Goal: Task Accomplishment & Management: Manage account settings

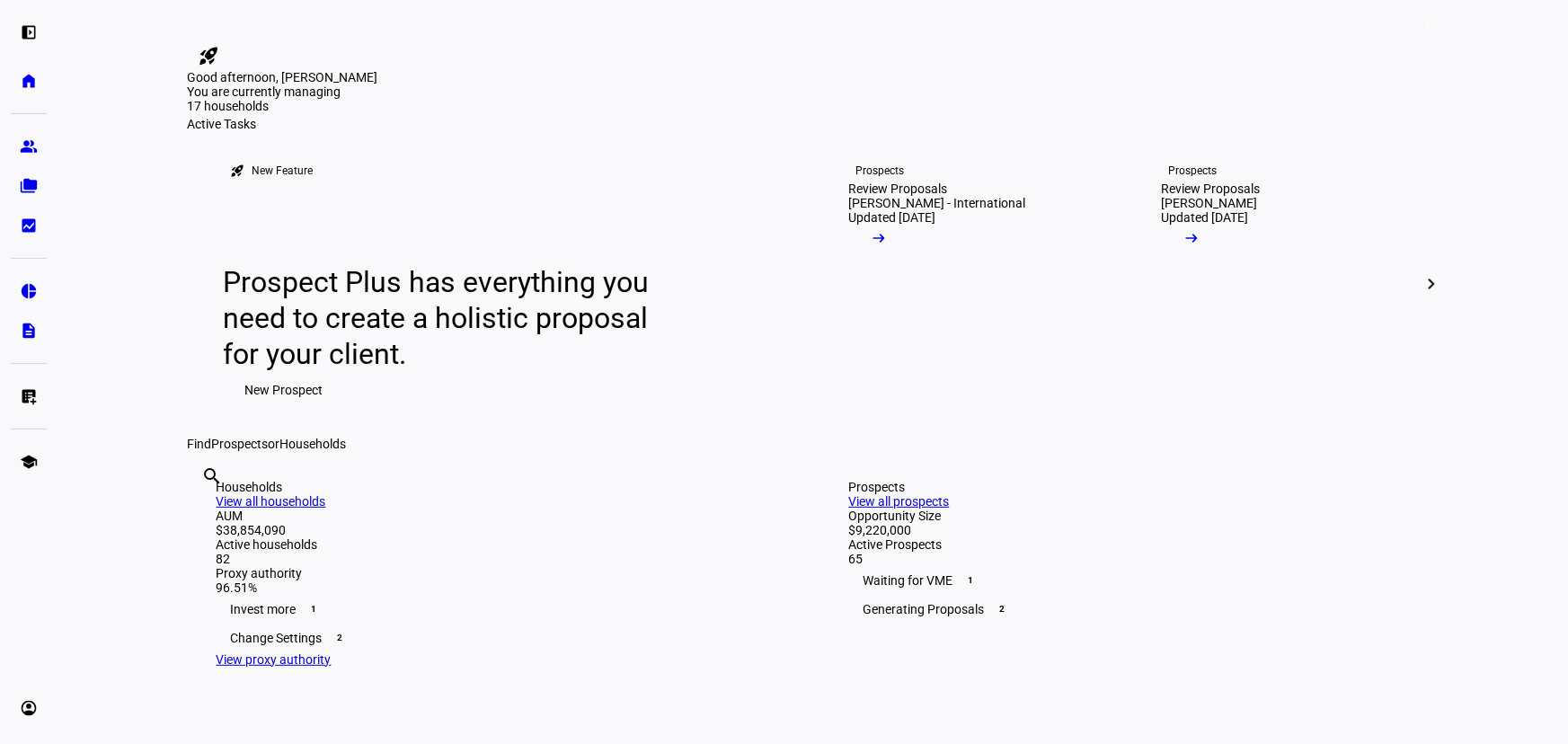
click at [30, 148] on eth-mat-symbol "group" at bounding box center [29, 146] width 18 height 18
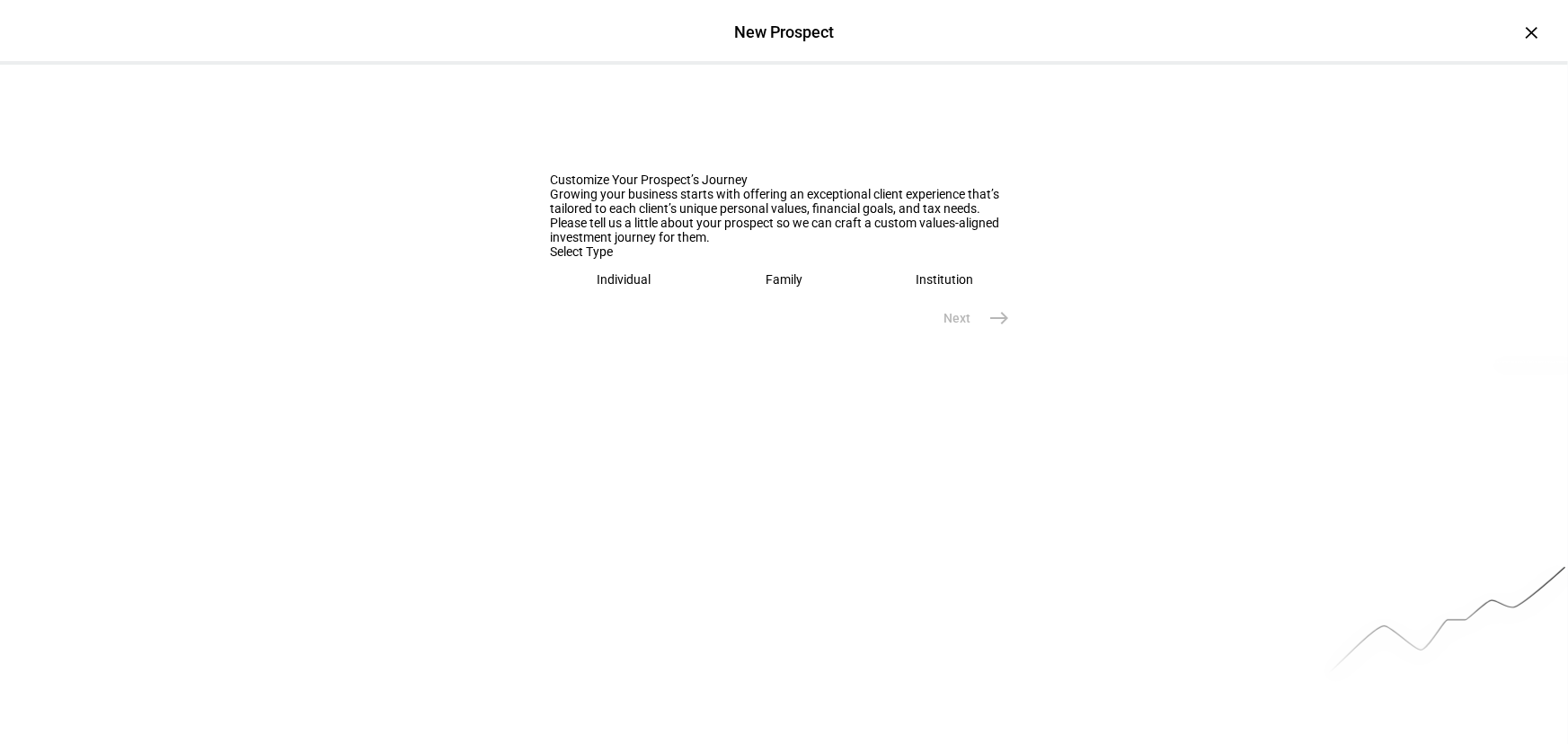
click at [765, 287] on div "Family" at bounding box center [784, 279] width 37 height 14
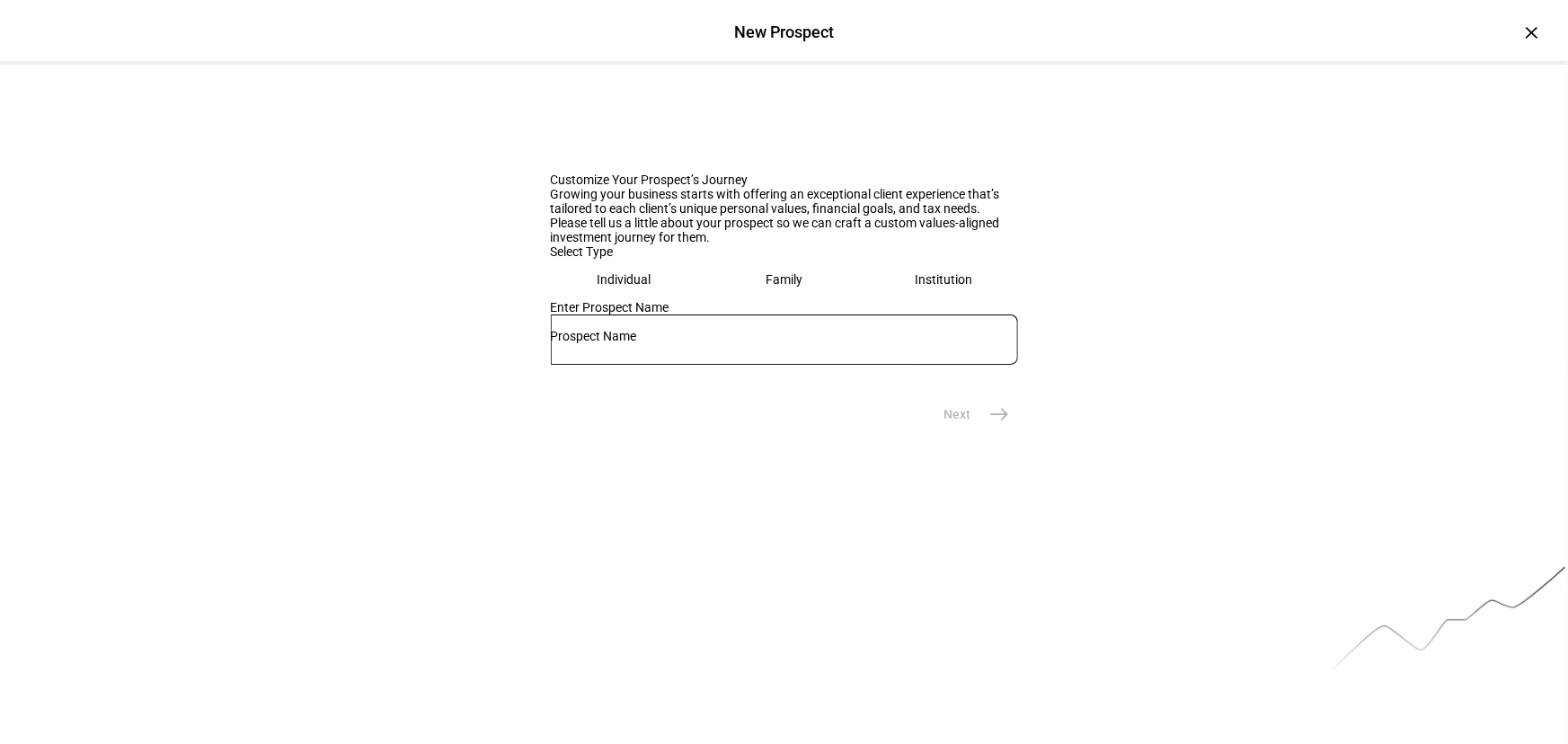
click at [679, 365] on div at bounding box center [784, 339] width 467 height 50
click at [683, 343] on input "text" at bounding box center [784, 335] width 467 height 14
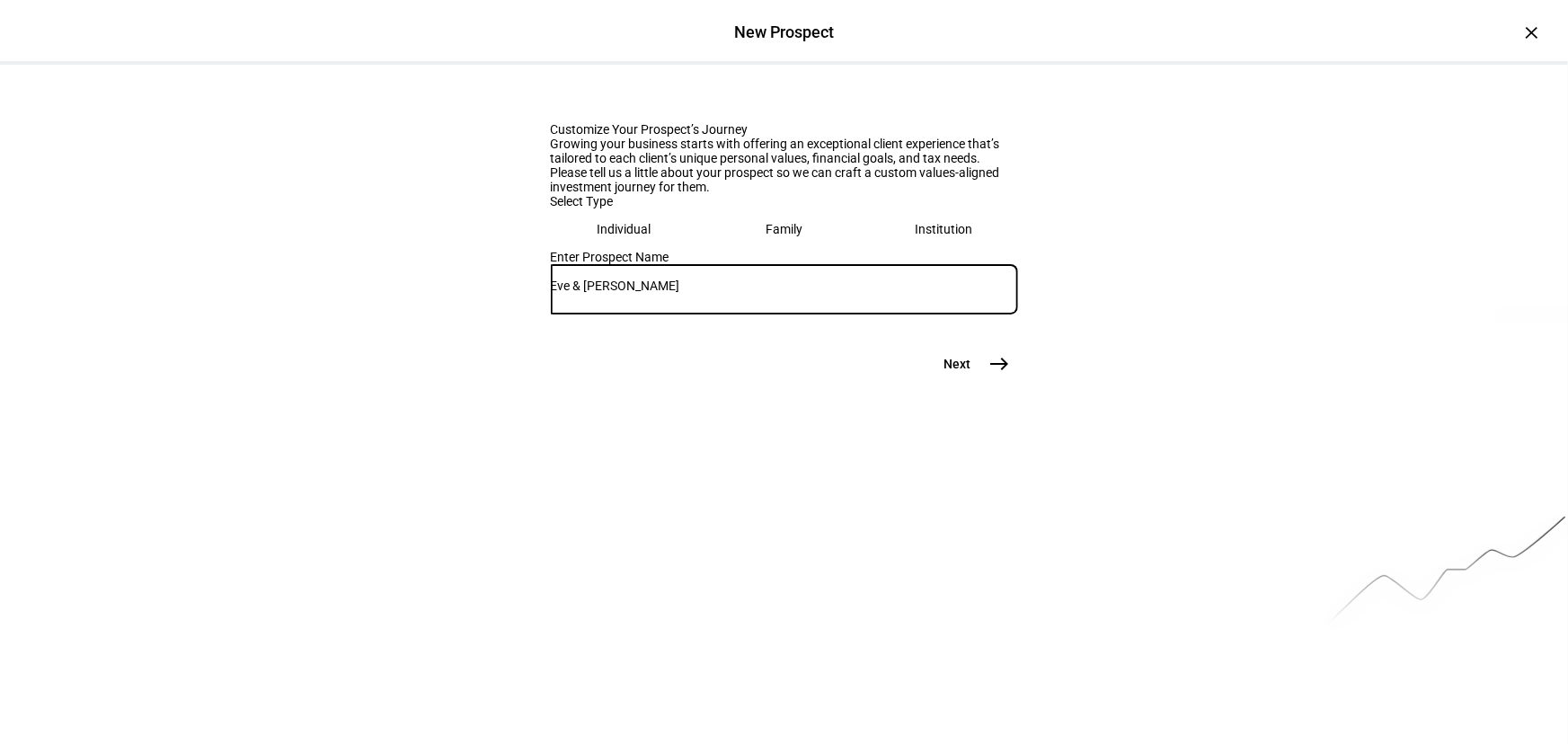
scroll to position [102, 0]
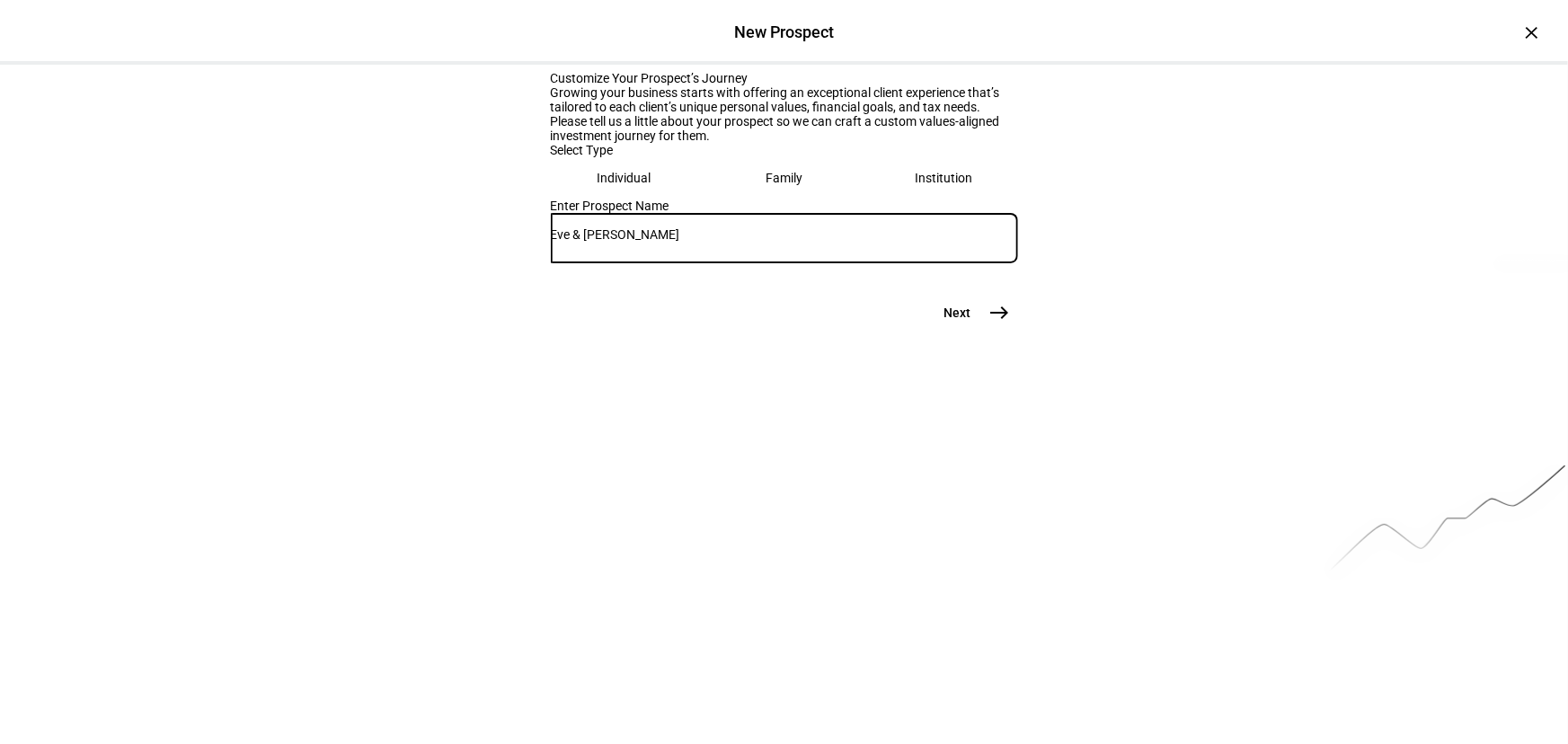
type input "Eve & [PERSON_NAME]"
click at [989, 323] on mat-icon "east" at bounding box center [1000, 312] width 22 height 22
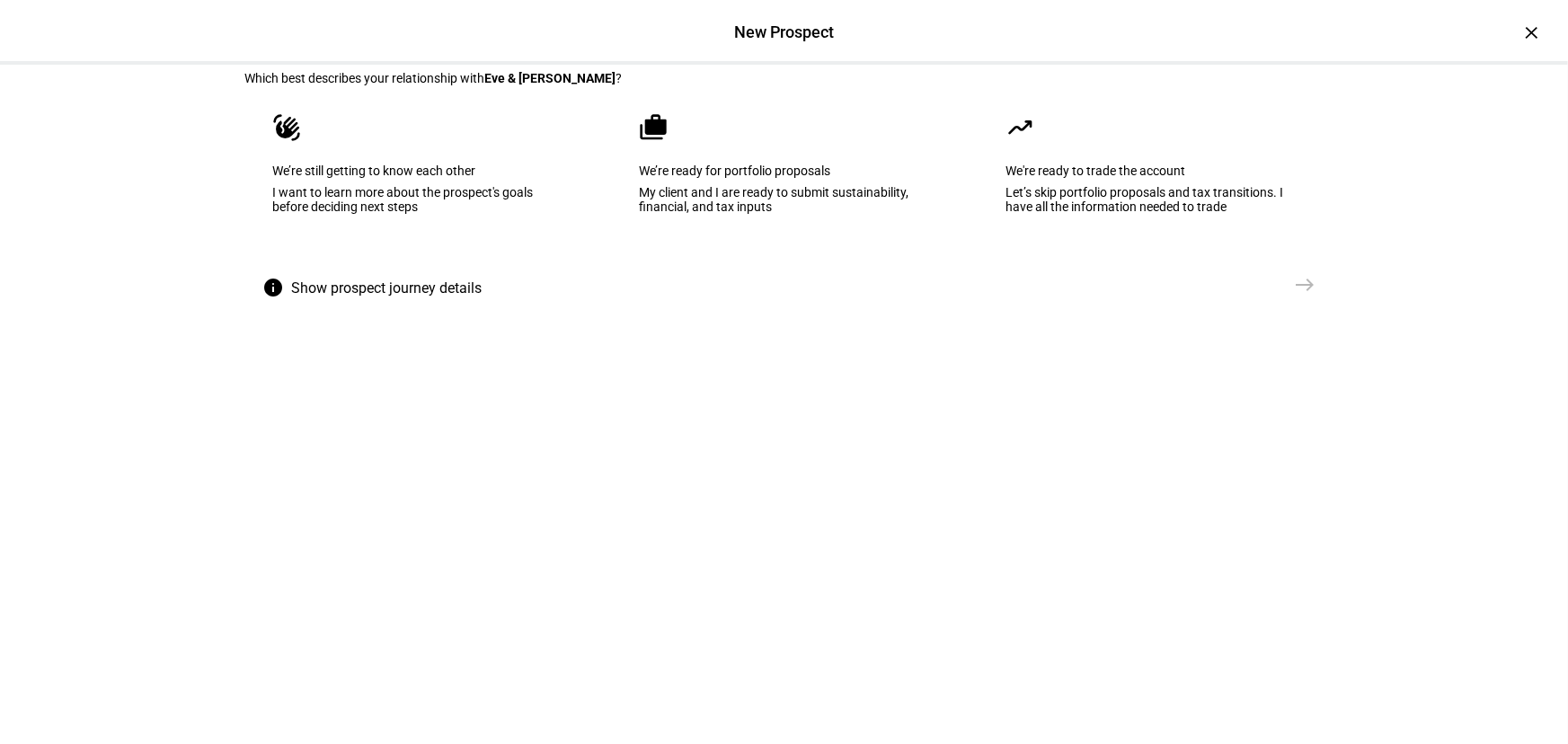
click at [377, 213] on div "I want to learn more about the prospect's goals before deciding next steps" at bounding box center [418, 199] width 290 height 29
click at [1240, 293] on span "Send VME" at bounding box center [1248, 284] width 57 height 18
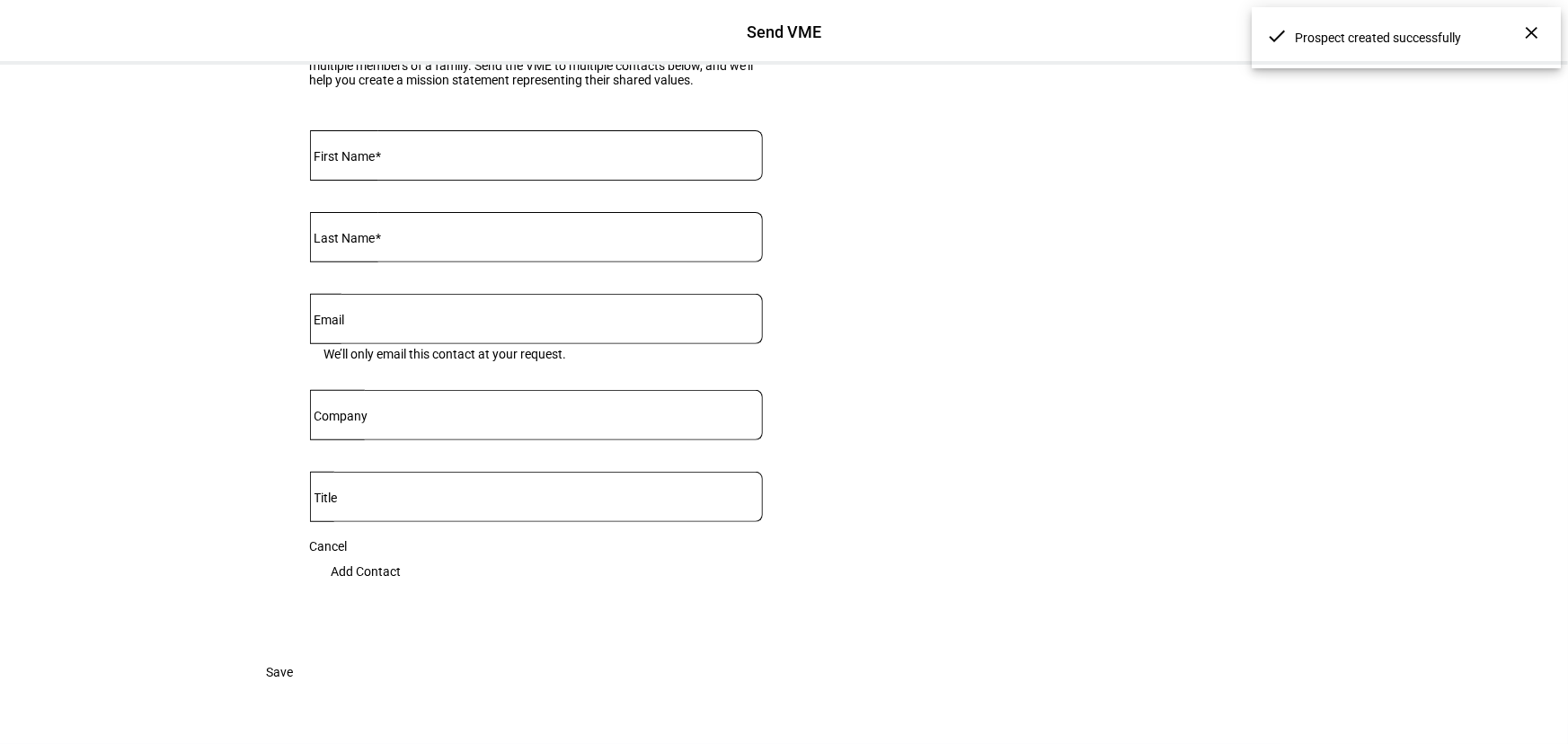
scroll to position [265, 0]
click at [323, 164] on mat-label "First Name" at bounding box center [345, 156] width 61 height 14
click at [323, 159] on input "First Name" at bounding box center [536, 151] width 453 height 14
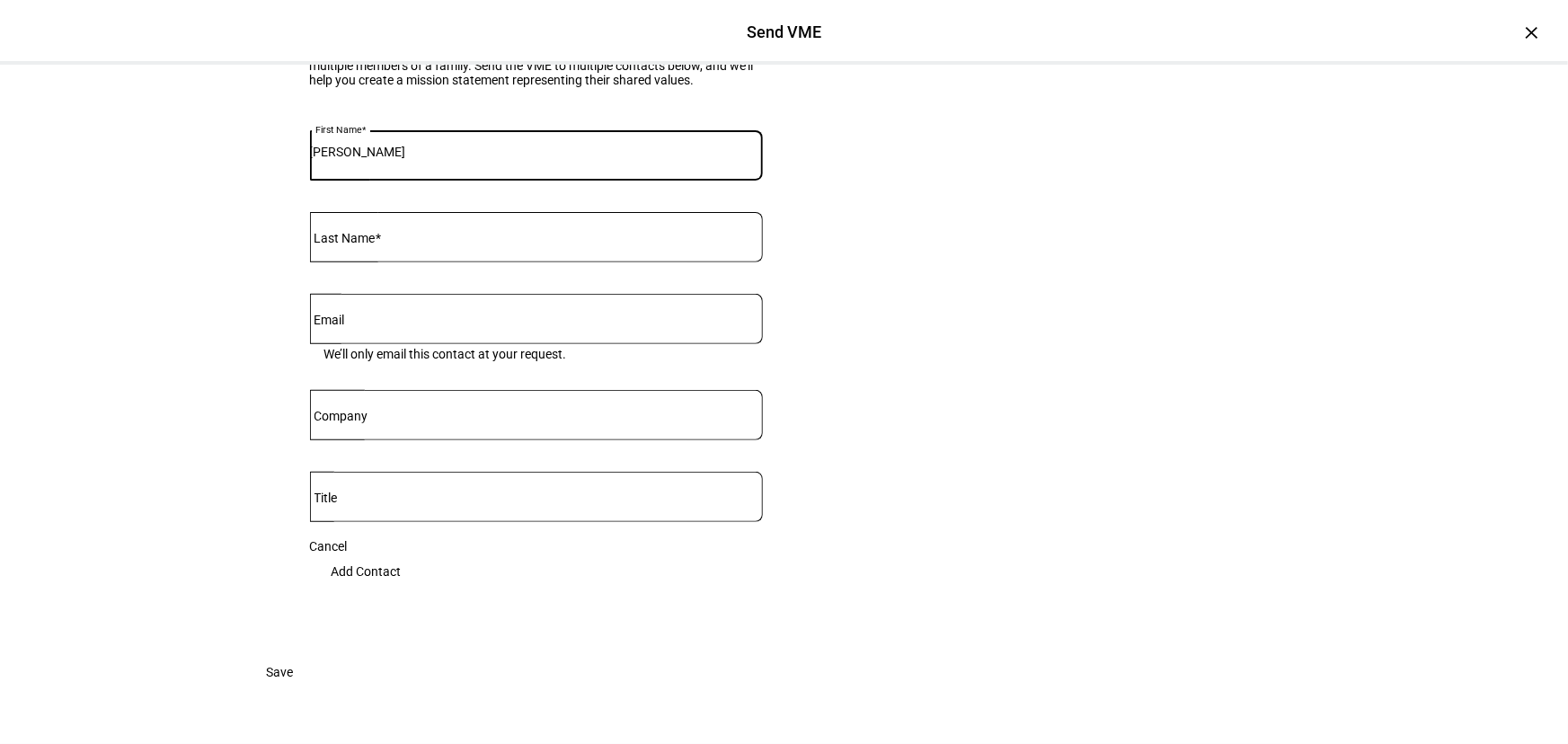
type input "[PERSON_NAME]"
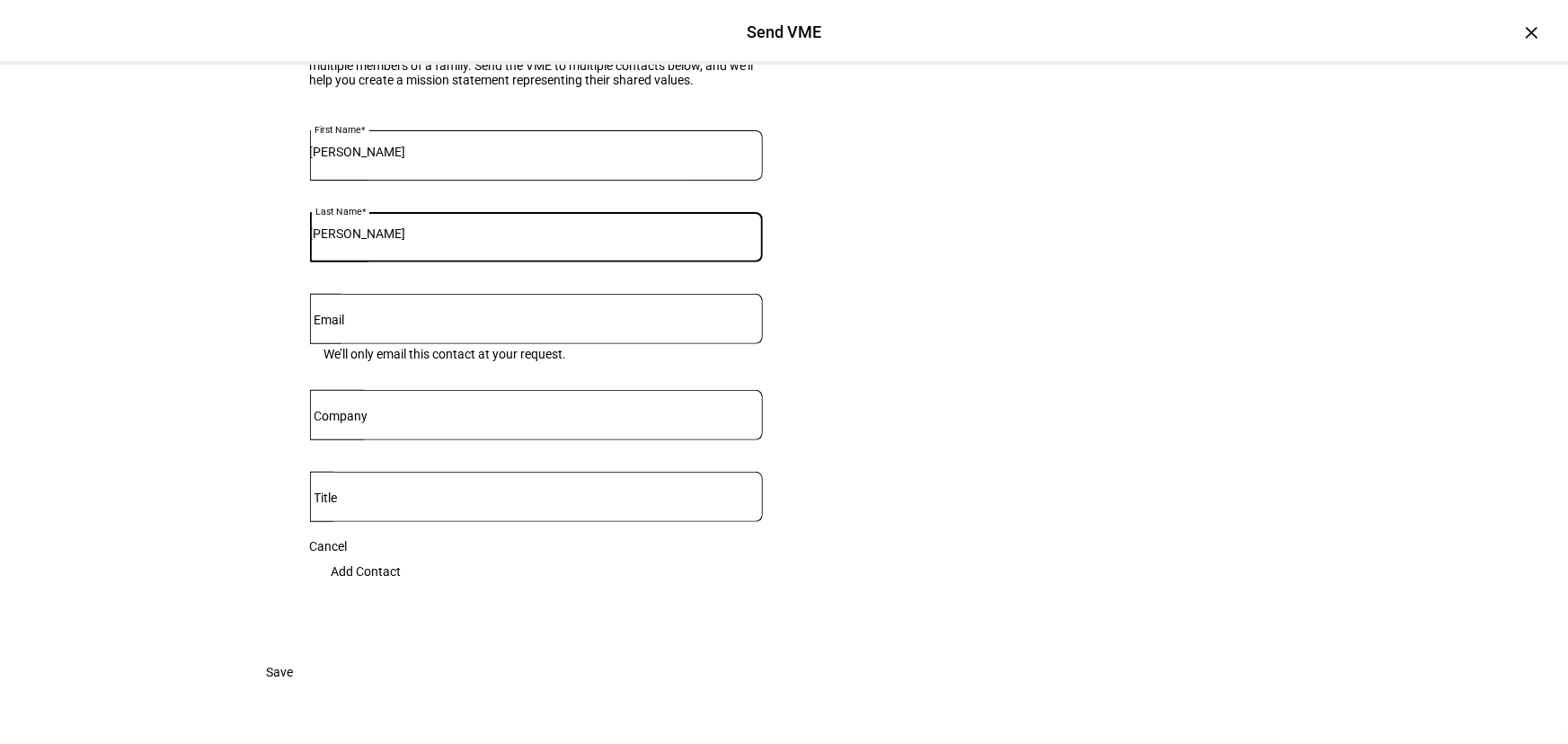
type input "[PERSON_NAME]"
click at [345, 327] on mat-label "Email" at bounding box center [330, 319] width 31 height 14
click at [345, 322] on input "Email" at bounding box center [536, 314] width 453 height 14
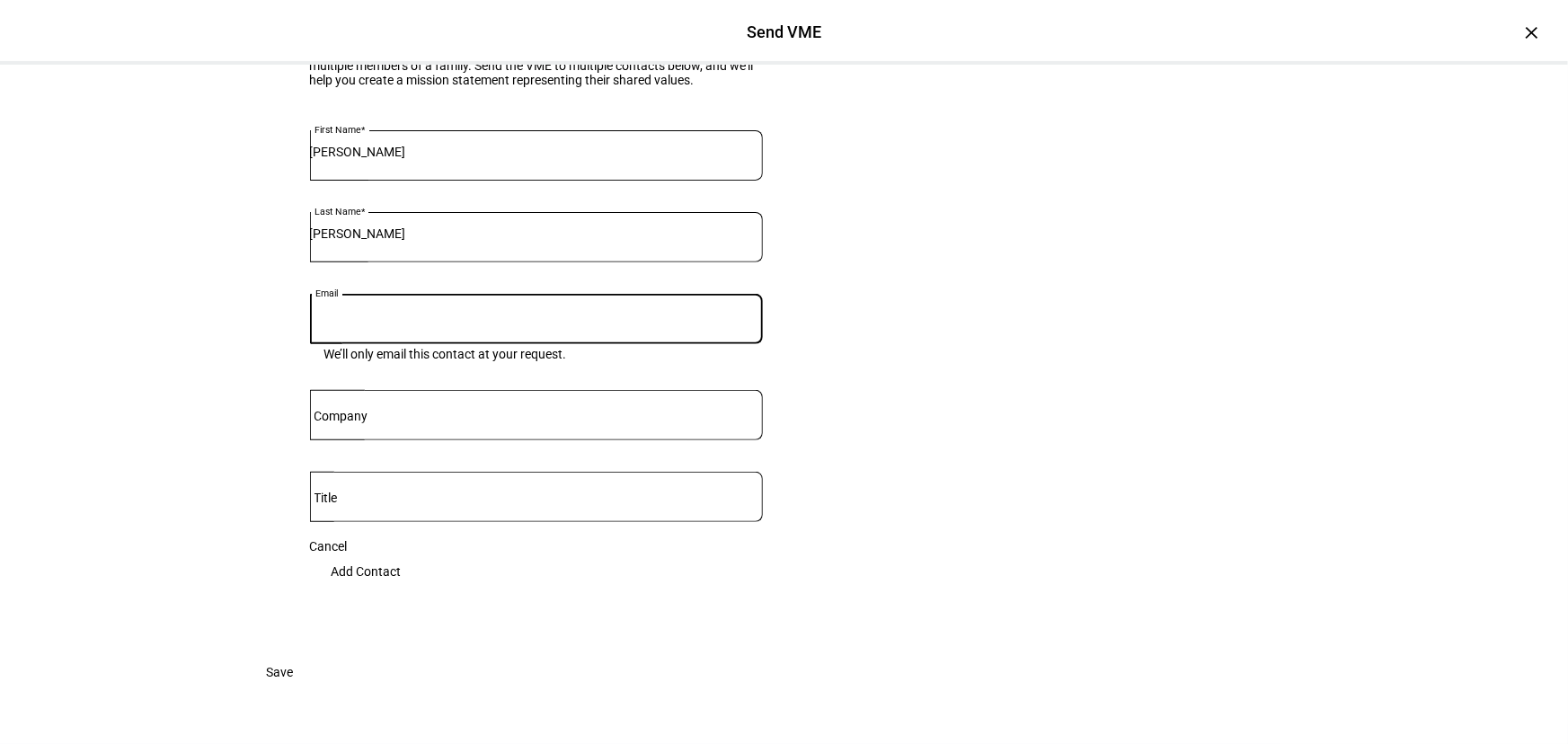
paste input "[EMAIL_ADDRESS][DOMAIN_NAME]"
type input "[EMAIL_ADDRESS][DOMAIN_NAME]"
click at [245, 447] on eth-form-card "Understand your clients’ values The Values Mapping Exercise (VME) is a short qu…" at bounding box center [784, 271] width 1078 height 763
click at [401, 553] on span "Add Contact" at bounding box center [367, 572] width 71 height 36
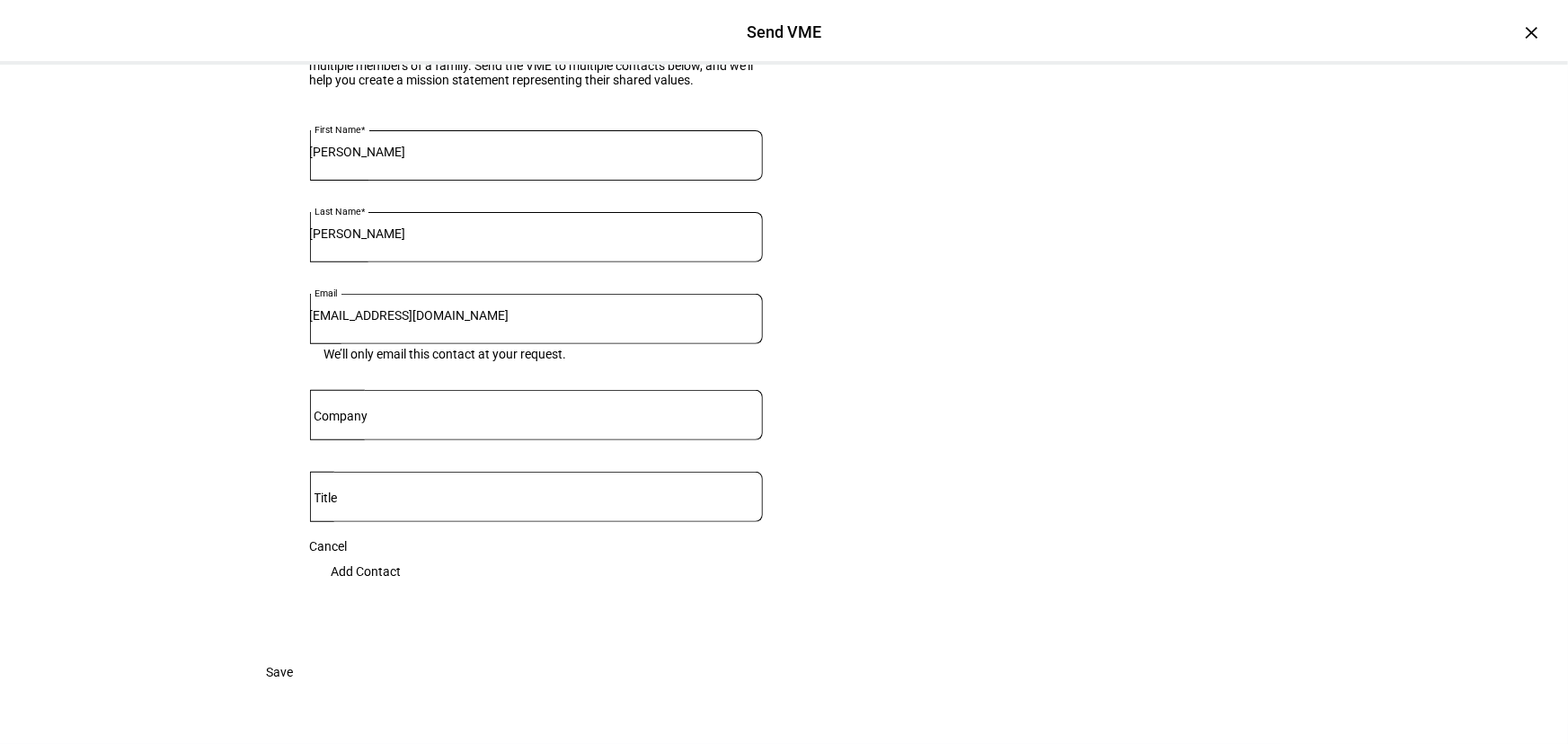
scroll to position [447, 0]
click at [127, 330] on div "Understand your clients’ values The Values Mapping Exercise (VME) is a short qu…" at bounding box center [784, 317] width 1568 height 854
click at [401, 553] on span "Add Contact" at bounding box center [367, 572] width 71 height 36
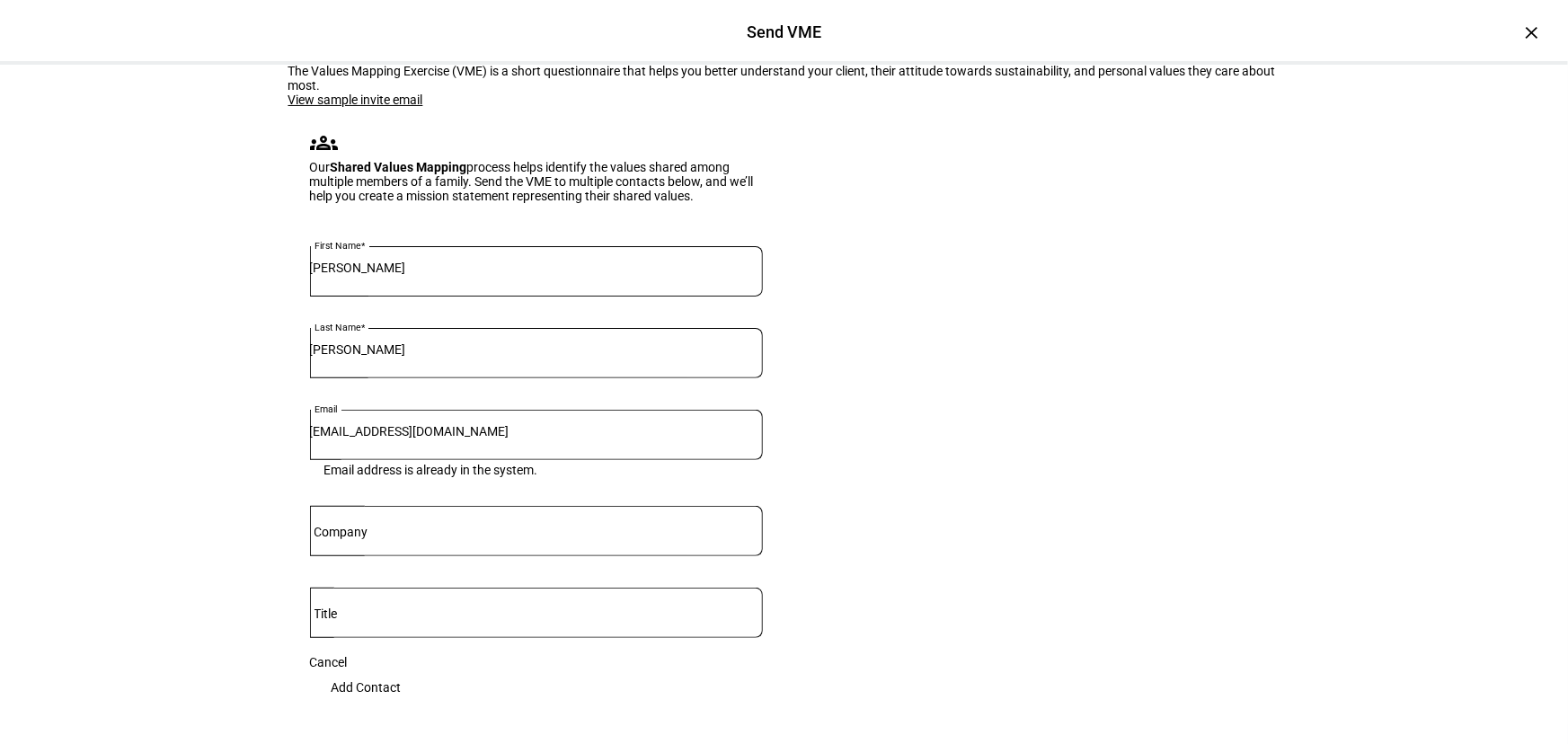
scroll to position [0, 0]
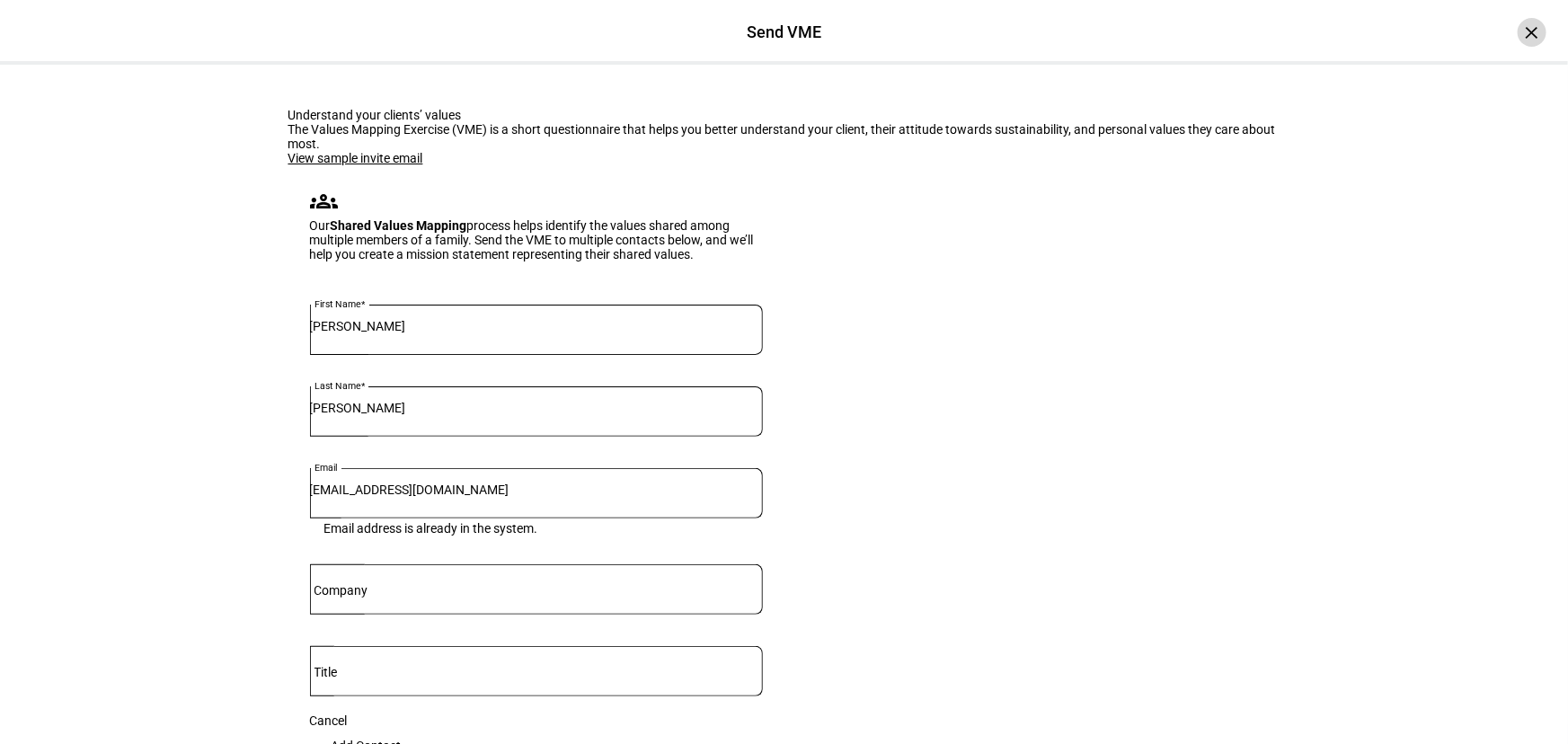
click at [1517, 26] on div "×" at bounding box center [1532, 32] width 29 height 29
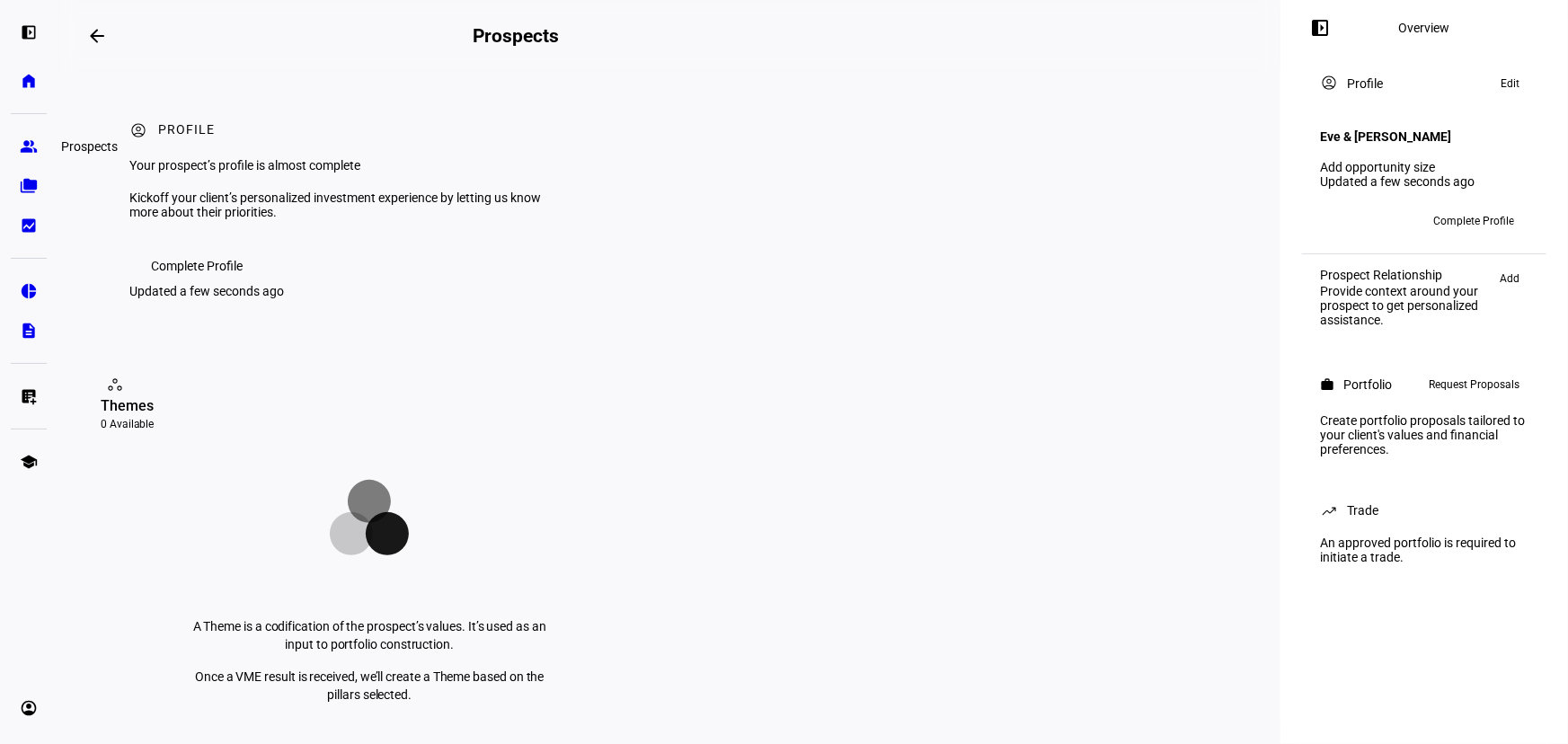
click at [24, 147] on eth-mat-symbol "group" at bounding box center [29, 146] width 18 height 18
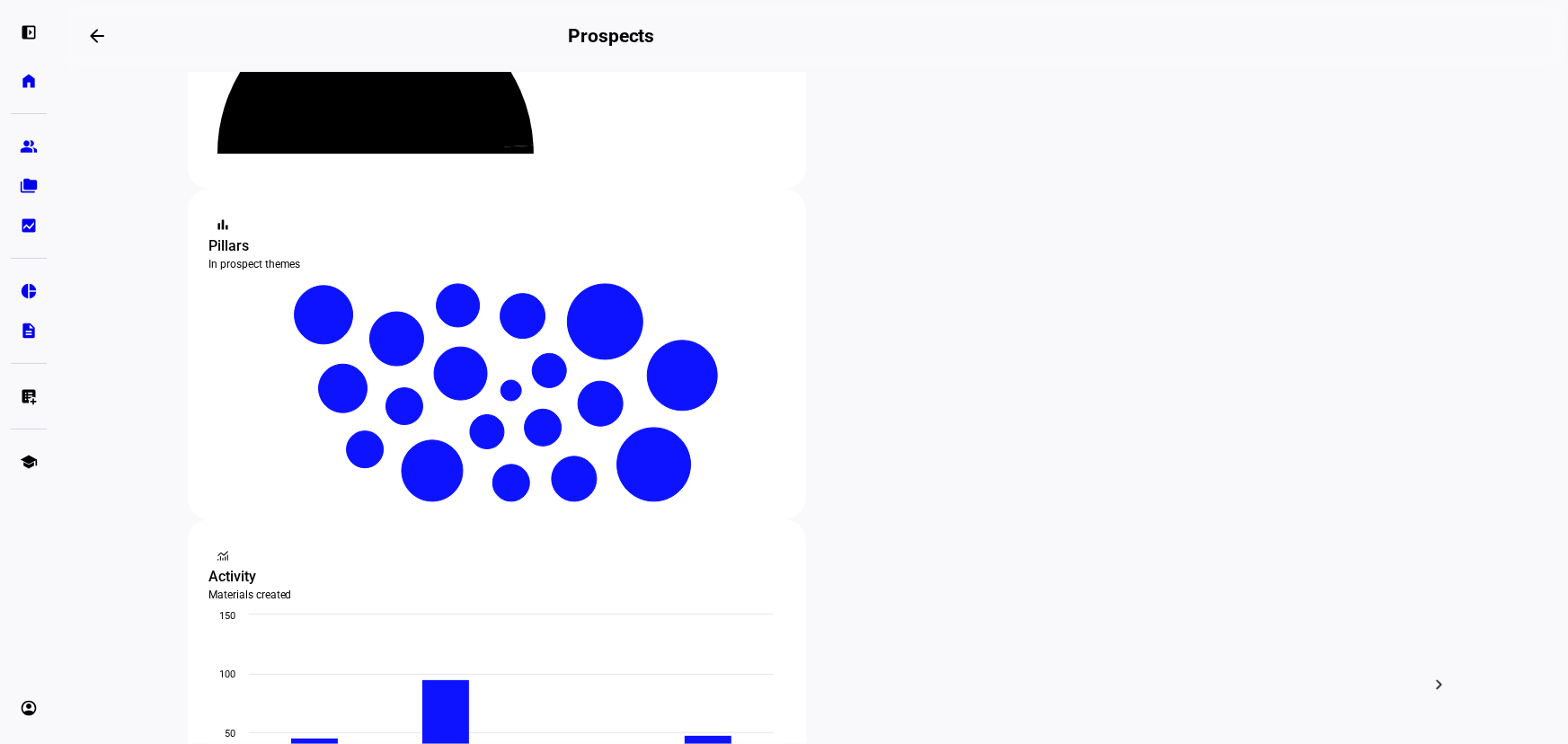
scroll to position [326, 0]
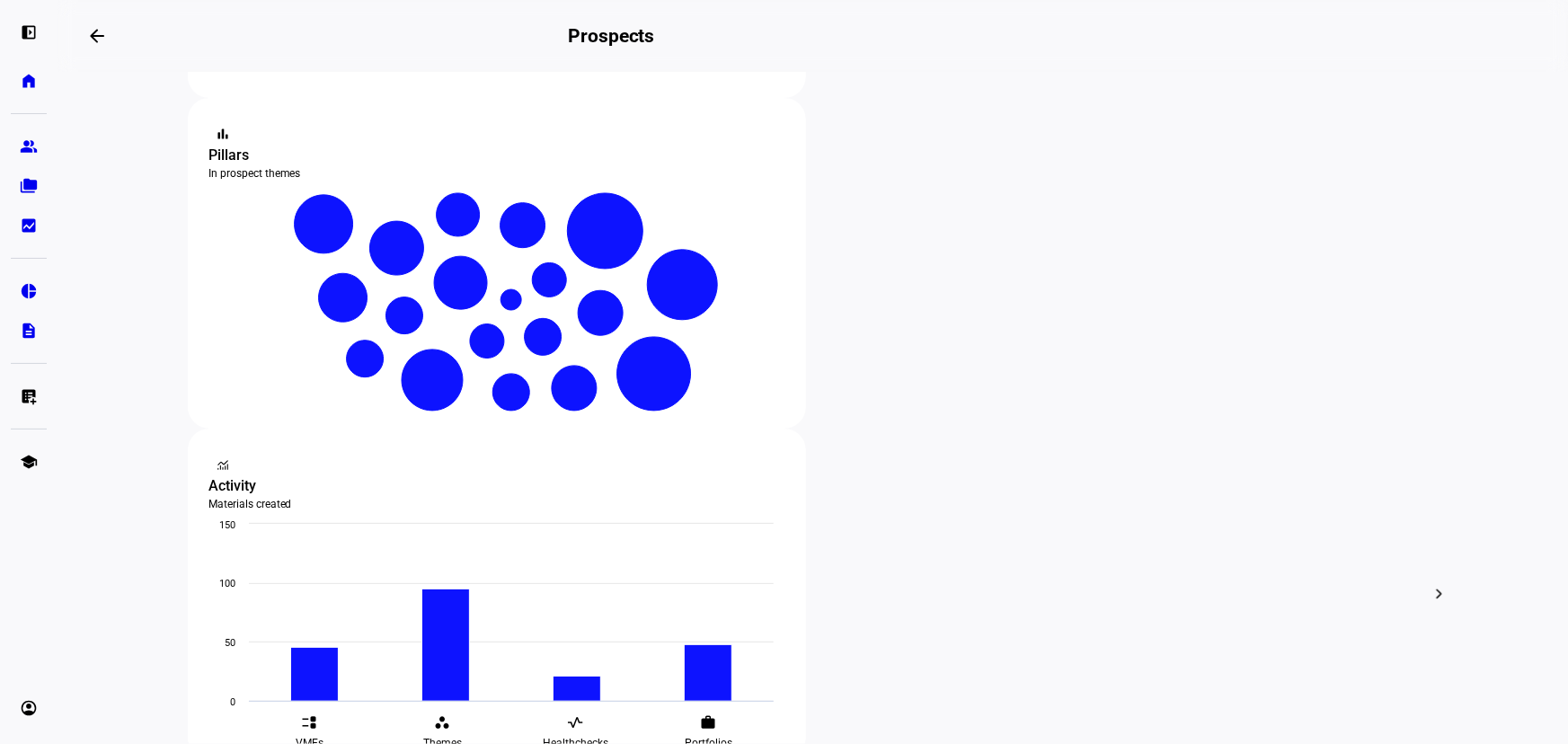
click at [518, 371] on span "Edit" at bounding box center [508, 377] width 22 height 14
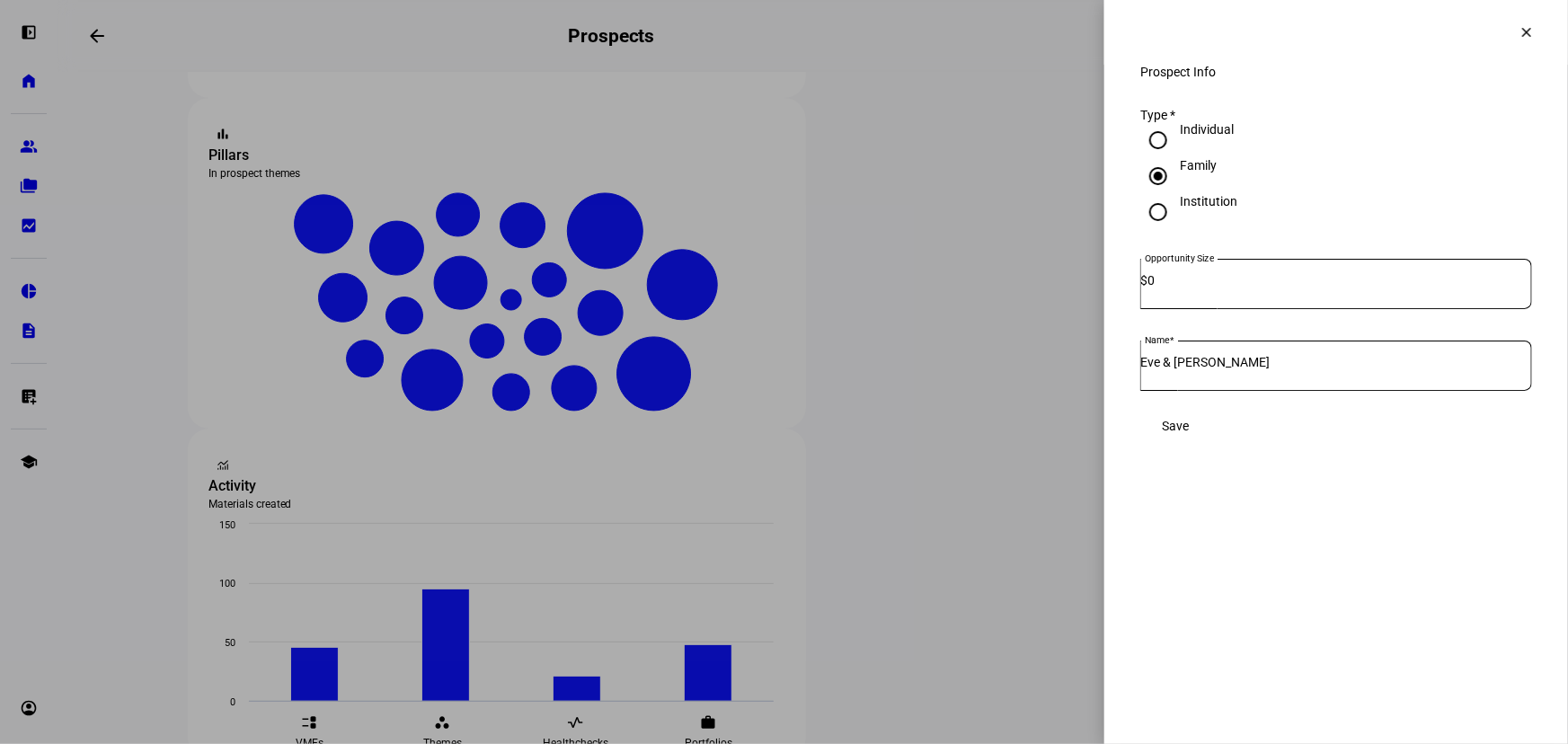
click at [1526, 33] on mat-icon "clear" at bounding box center [1526, 31] width 16 height 16
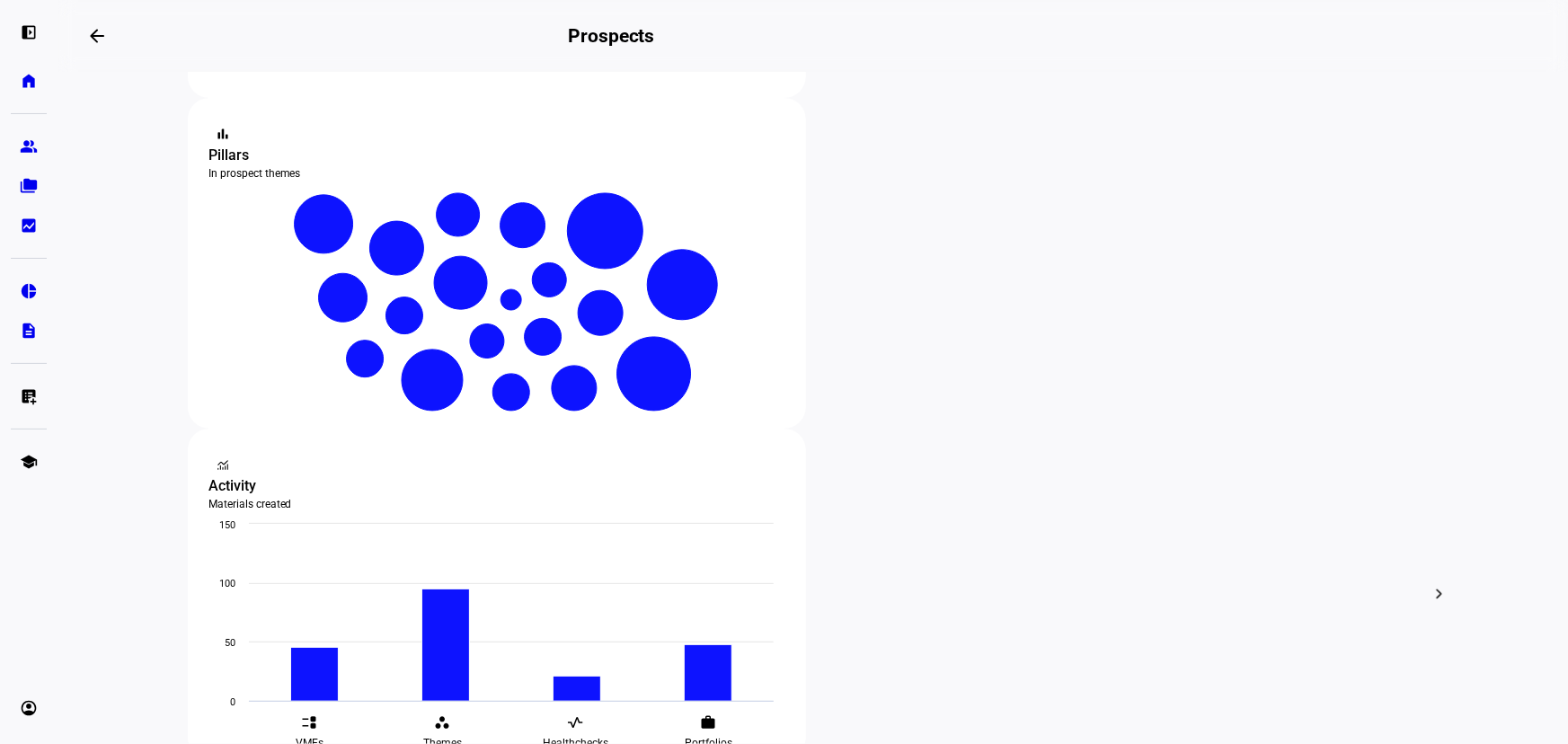
click at [521, 414] on span "Archive" at bounding box center [518, 421] width 41 height 14
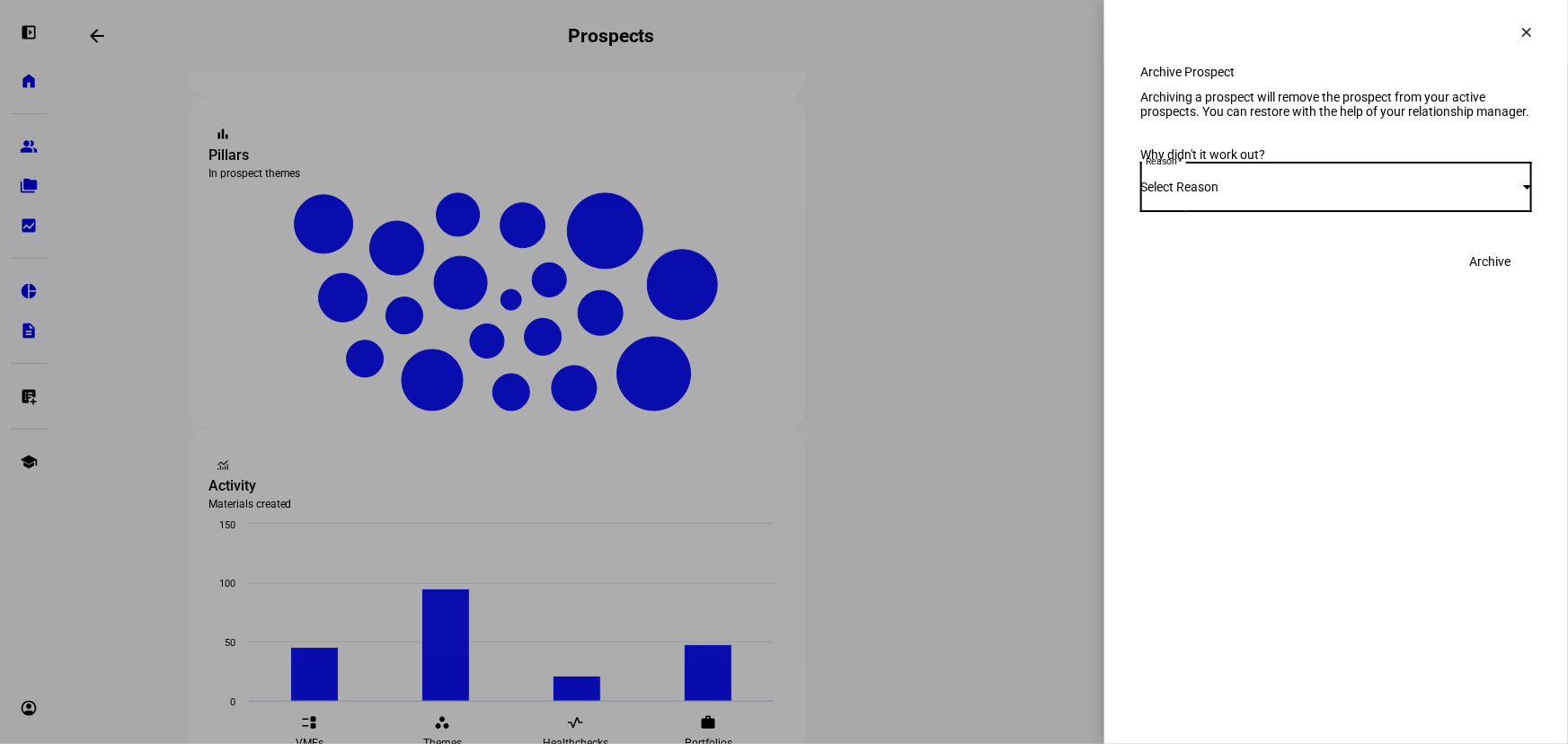
click at [1262, 194] on div "Select Reason" at bounding box center [1332, 187] width 383 height 14
click at [1277, 407] on mat-option "Other" at bounding box center [1335, 428] width 392 height 43
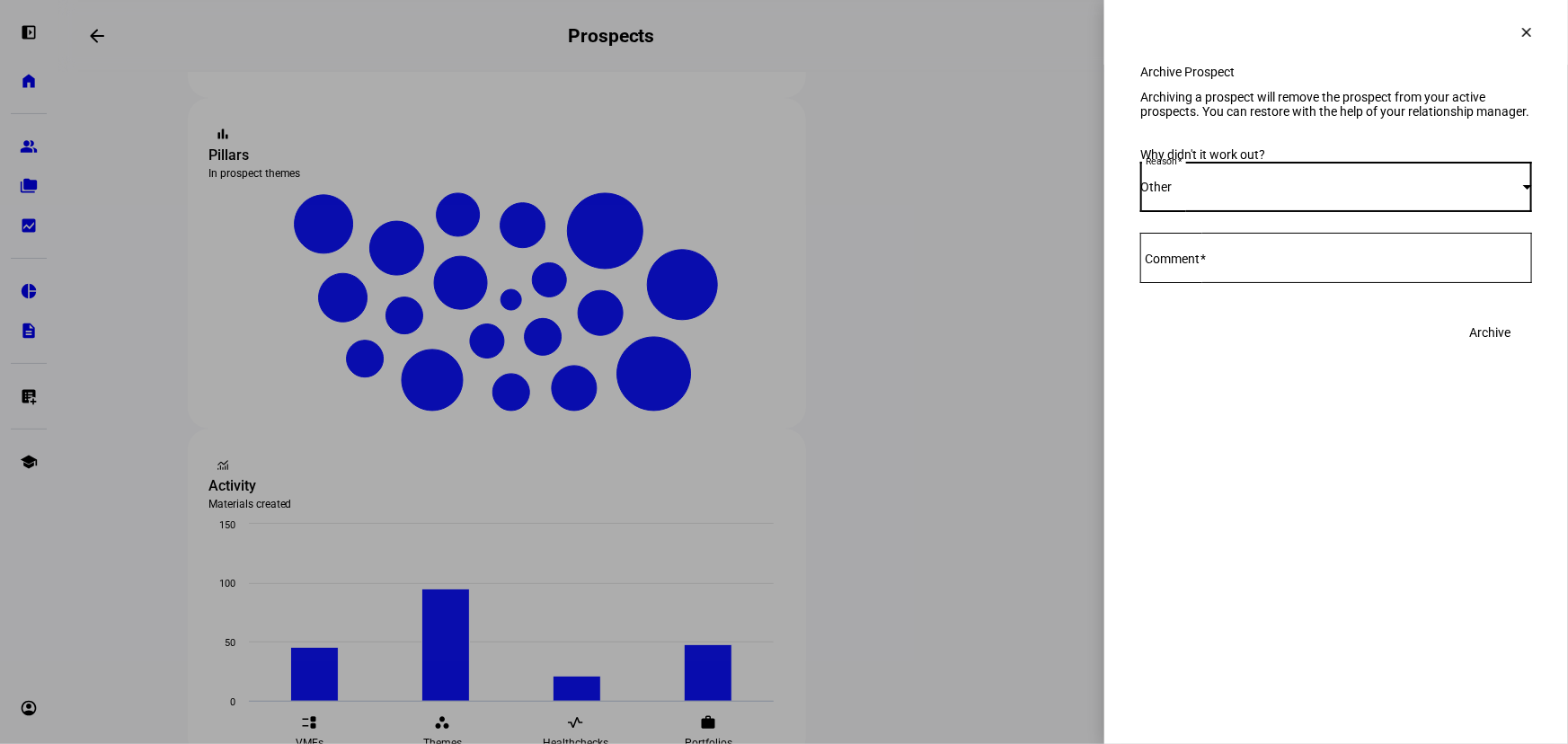
click at [1258, 269] on textarea "Comment" at bounding box center [1335, 257] width 392 height 22
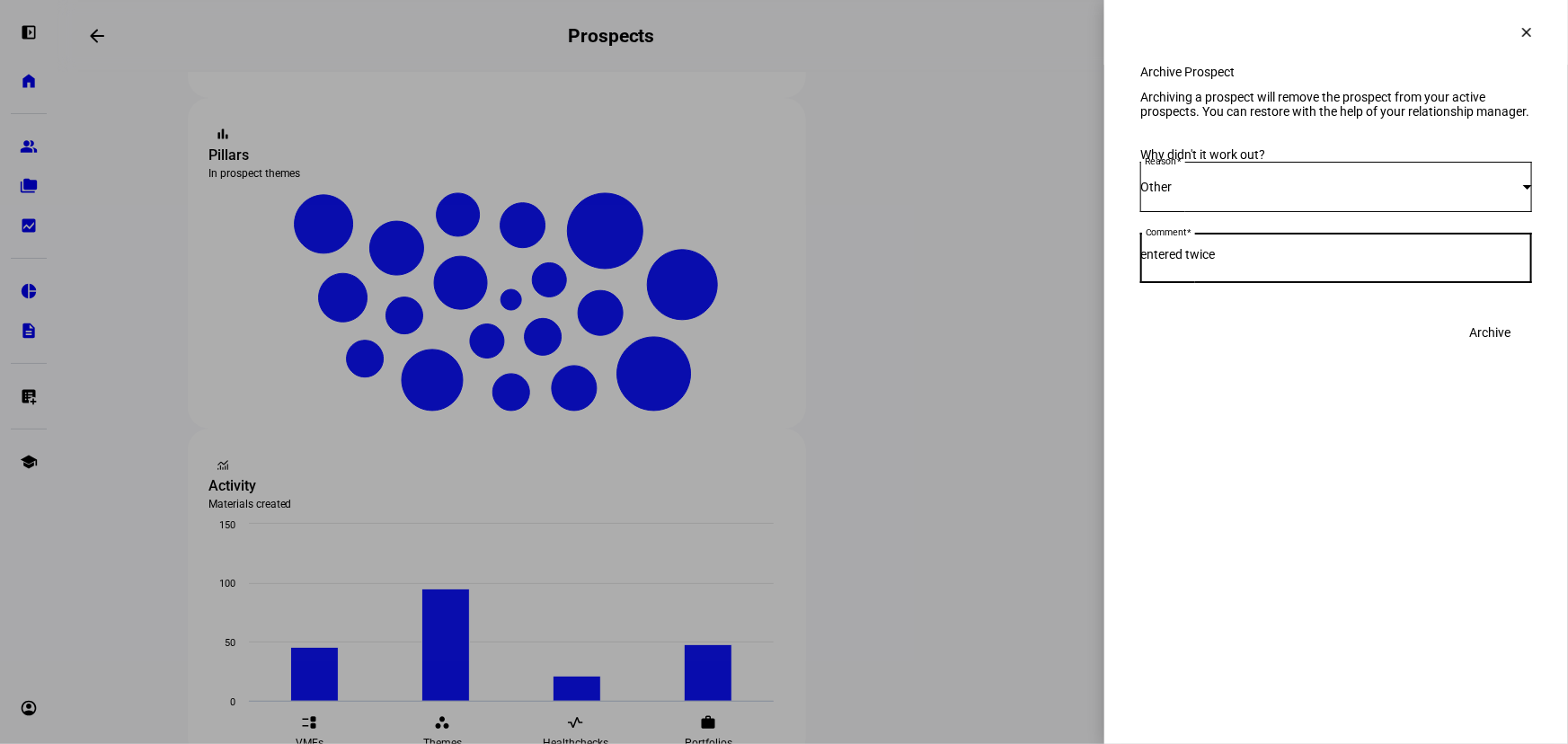
type textarea "entered twice"
click at [1475, 351] on span "Archive" at bounding box center [1490, 332] width 41 height 36
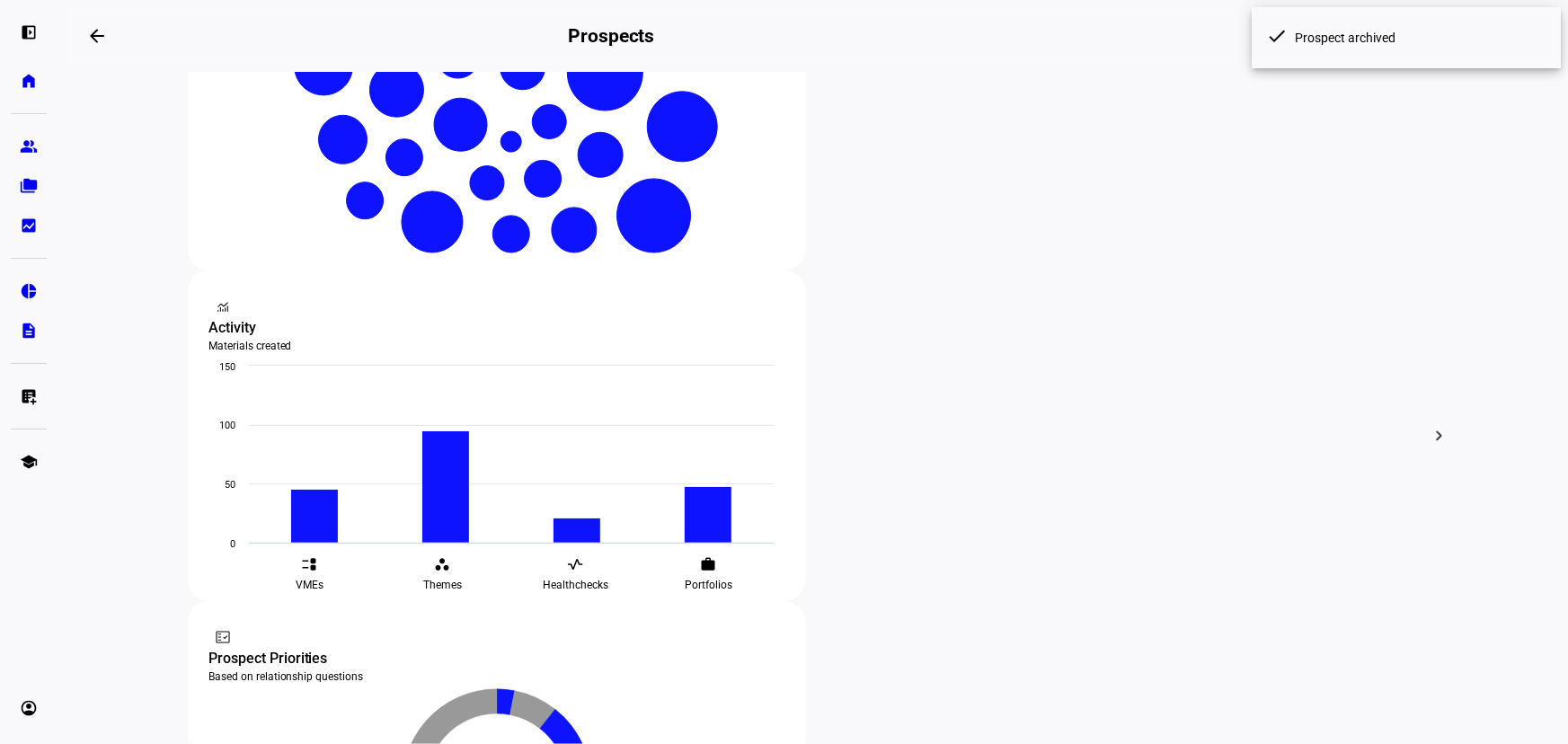
scroll to position [490, 0]
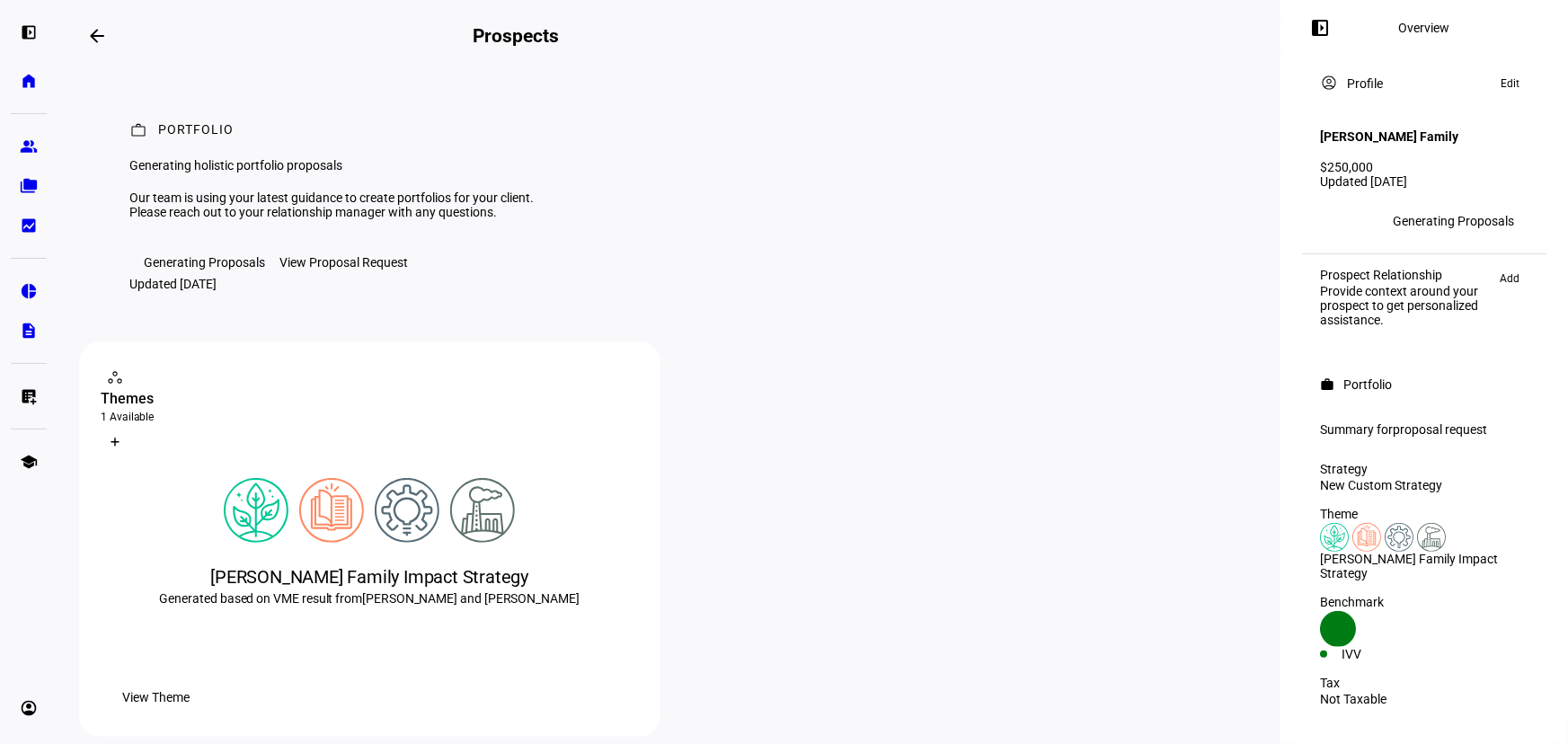
scroll to position [244, 0]
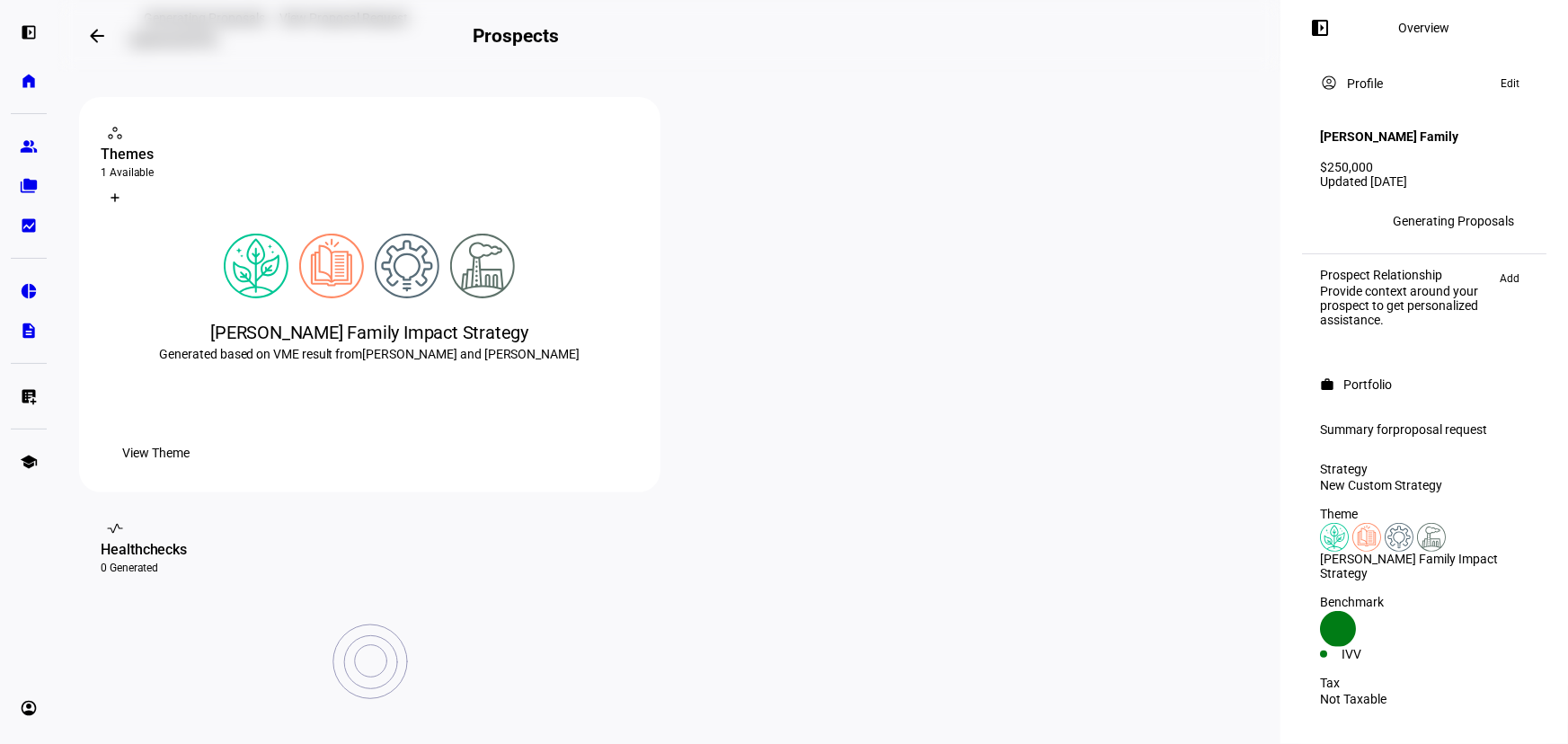
click at [596, 298] on div at bounding box center [370, 266] width 539 height 65
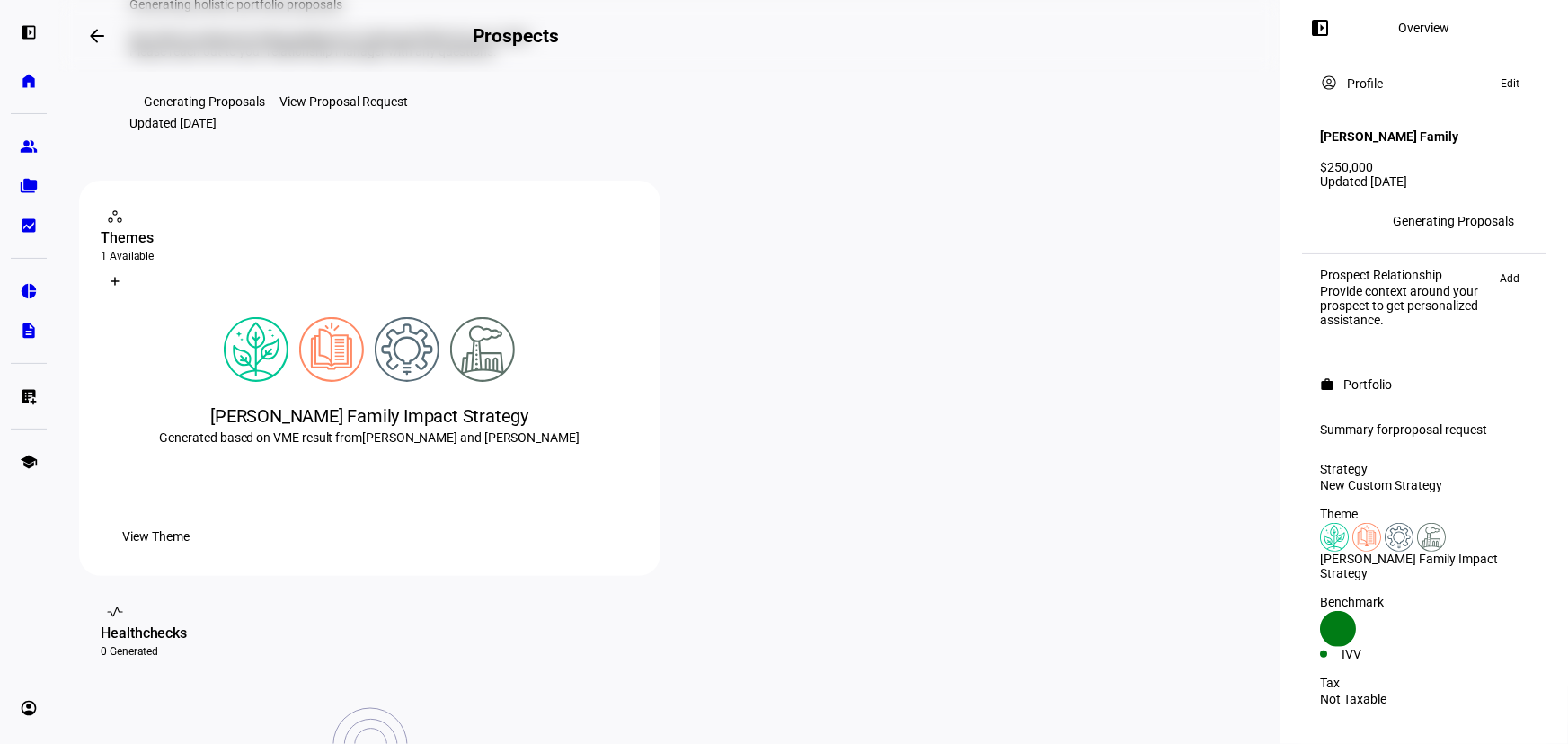
scroll to position [81, 0]
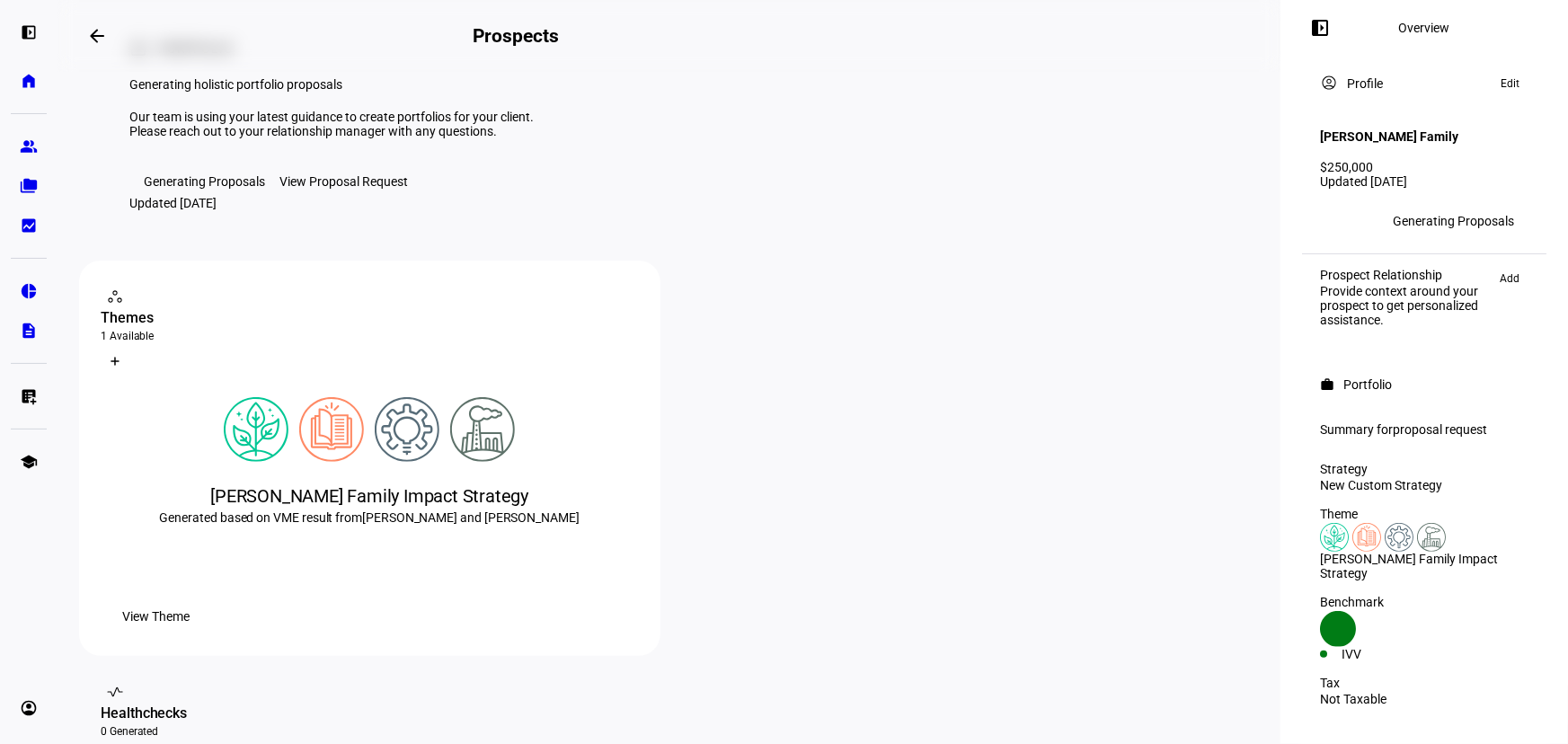
click at [376, 189] on div "View Proposal Request" at bounding box center [343, 181] width 129 height 14
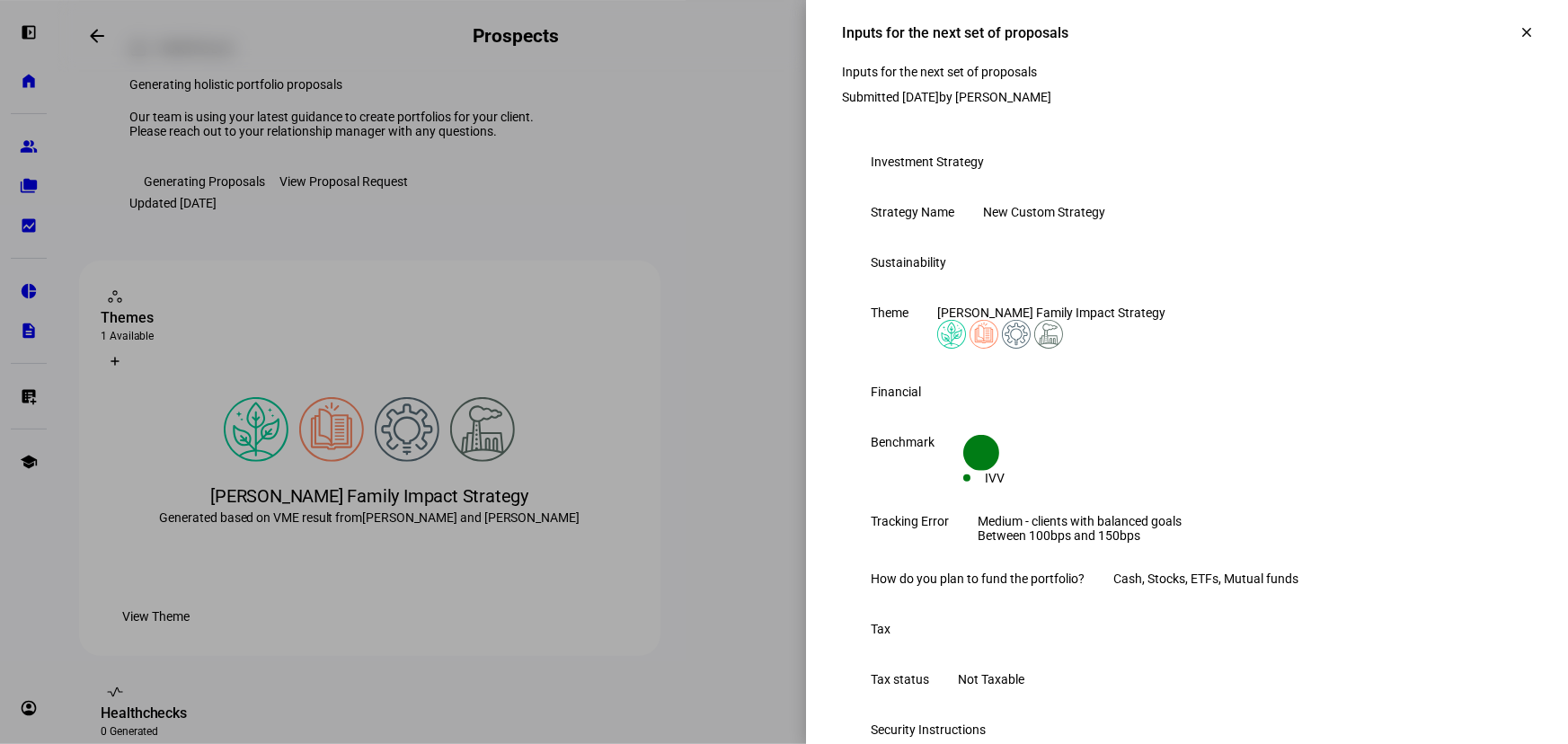
scroll to position [0, 0]
click at [1506, 48] on span at bounding box center [1526, 31] width 43 height 43
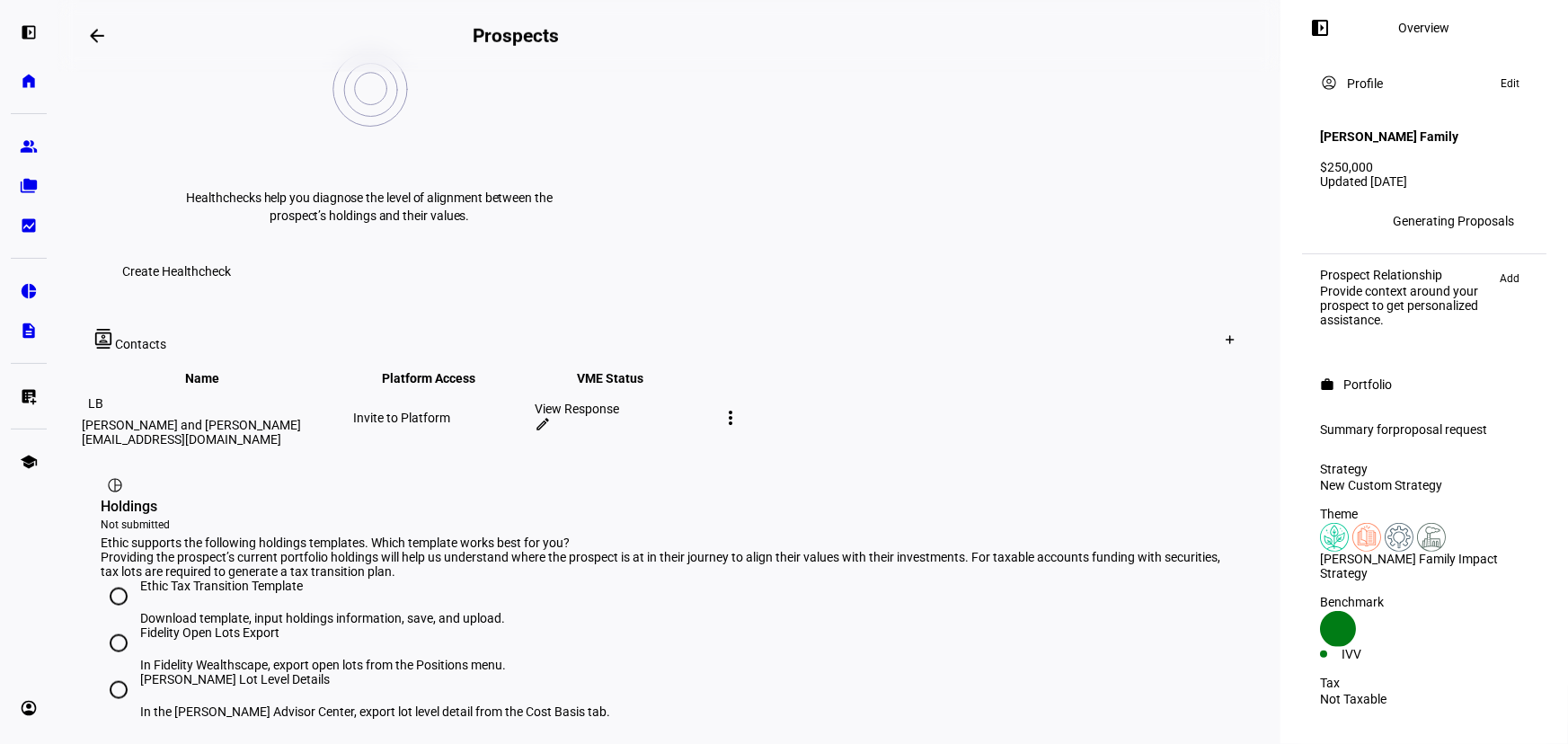
scroll to position [408, 0]
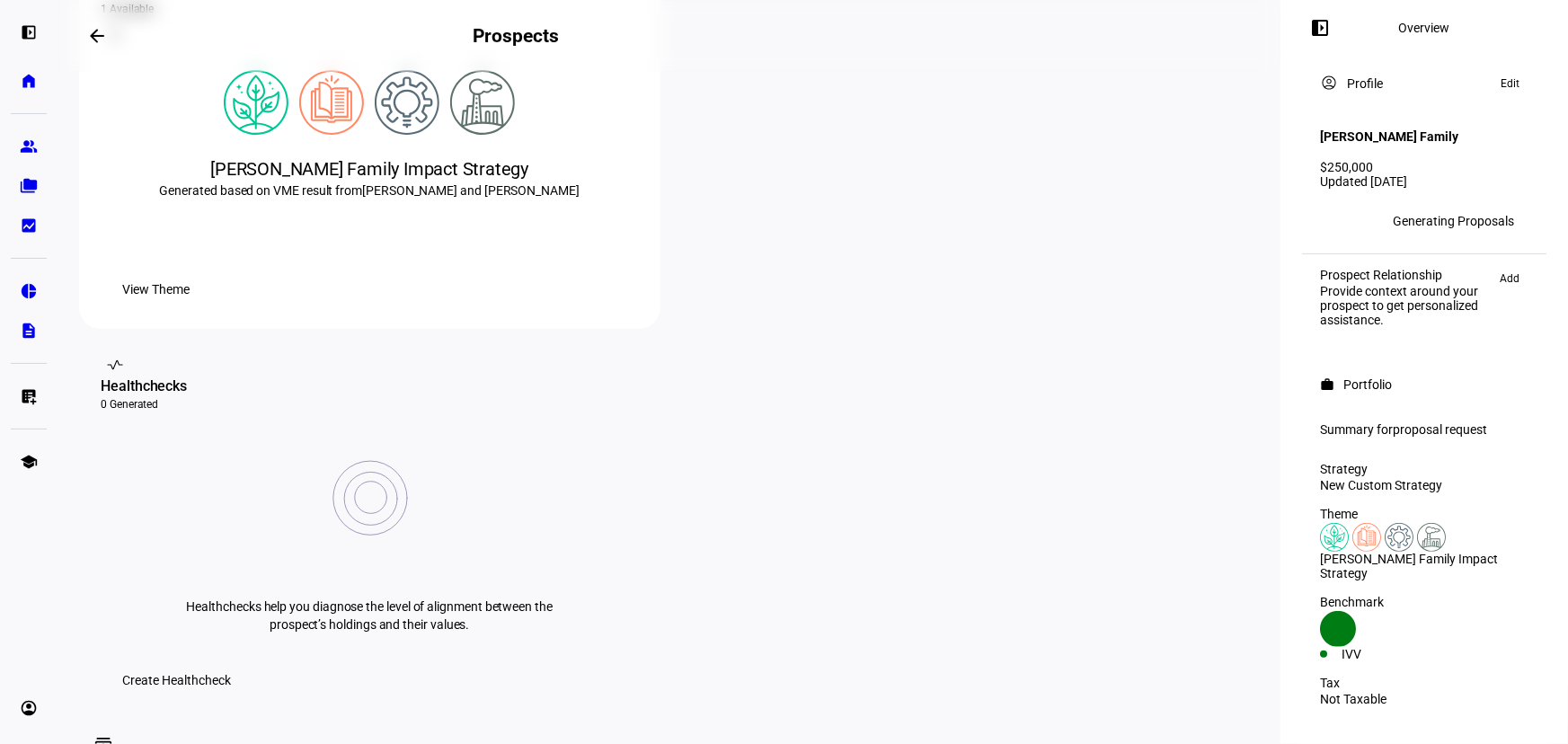
click at [190, 307] on span "View Theme" at bounding box center [155, 290] width 68 height 36
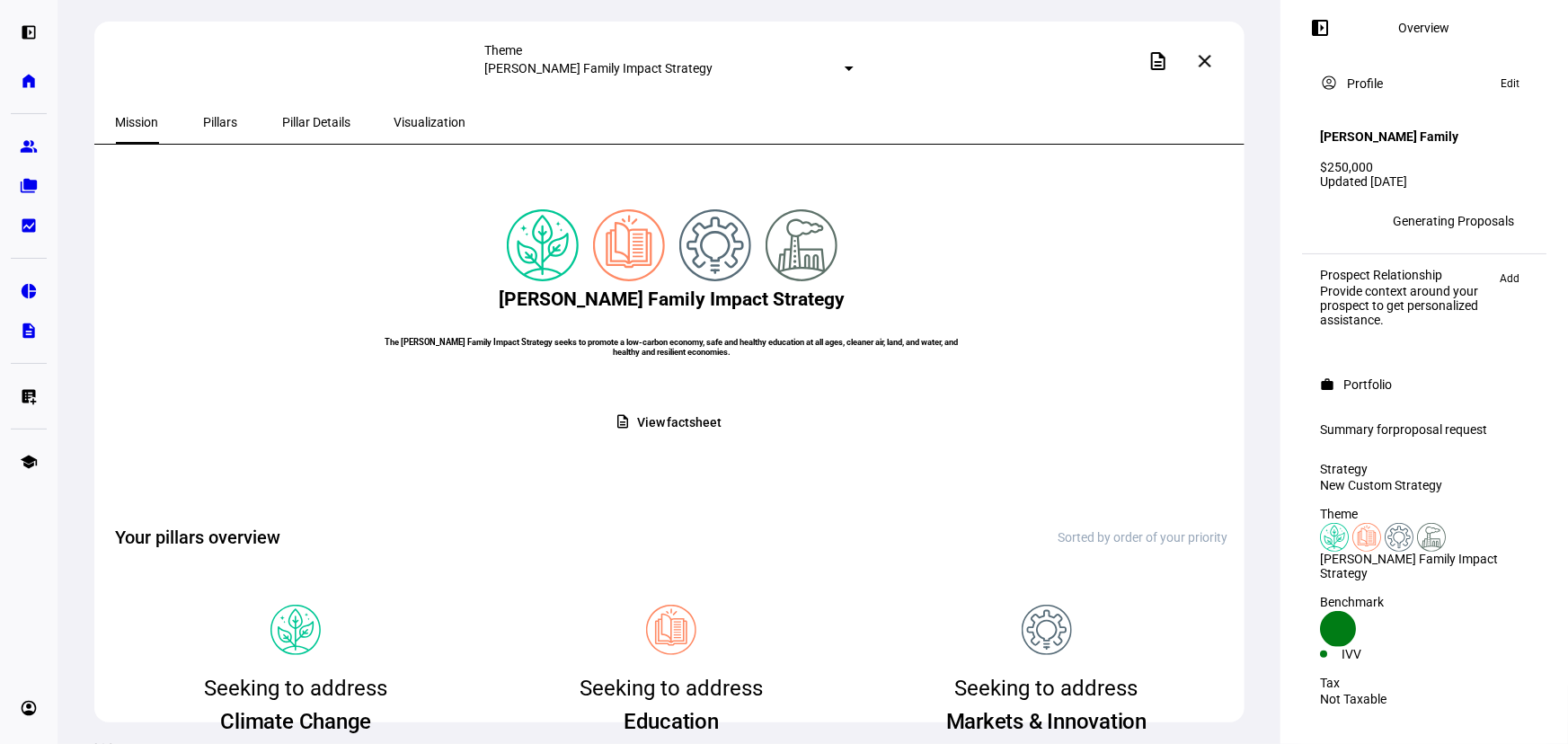
click at [626, 440] on span at bounding box center [672, 422] width 143 height 35
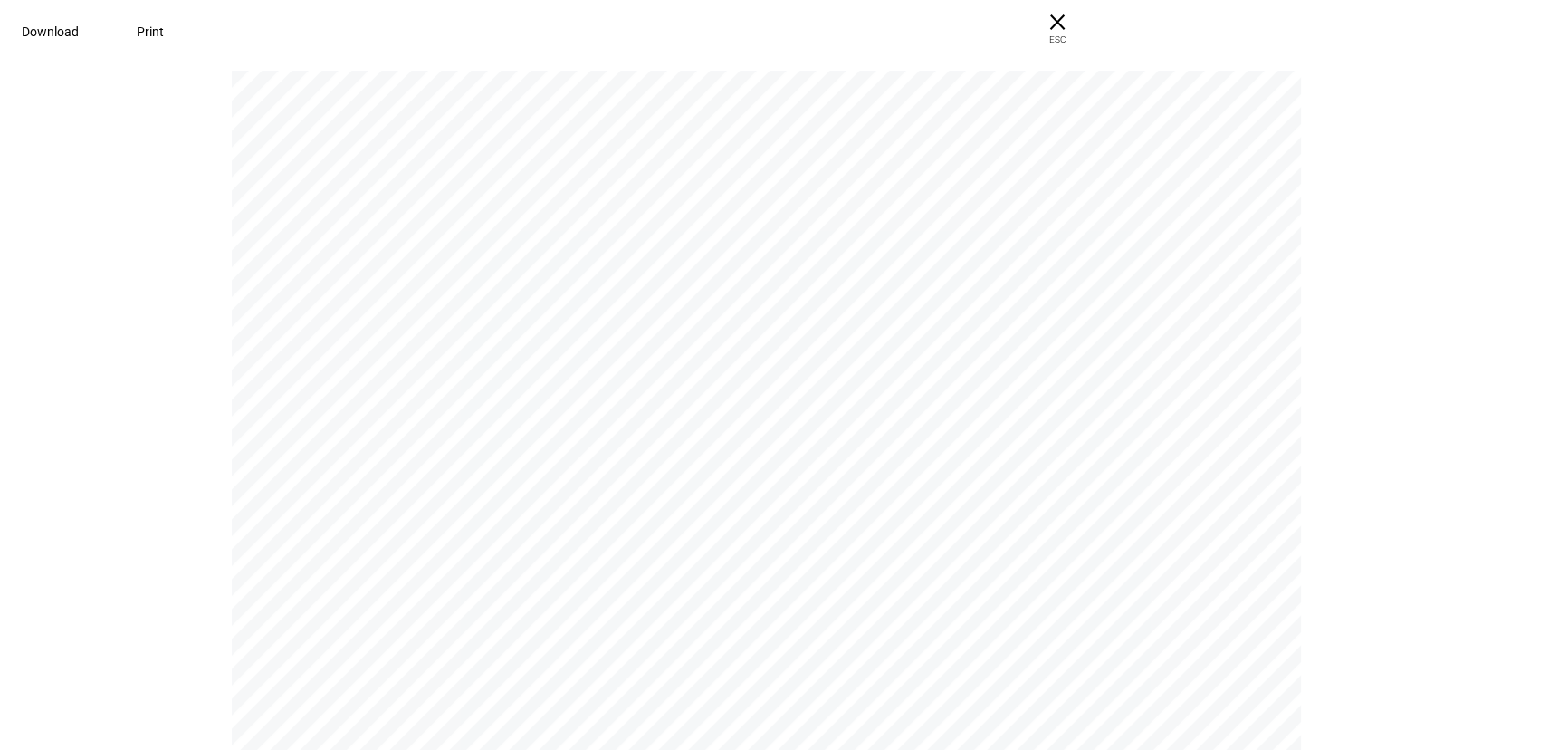
click at [79, 36] on span "Download" at bounding box center [50, 31] width 57 height 14
click at [1508, 288] on pdf-viewer "P O RT F O L I O Generating holistic portfolio proposals Our team is using your…" at bounding box center [784, 410] width 1556 height 680
drag, startPoint x: 1307, startPoint y: 35, endPoint x: 1294, endPoint y: 116, distance: 82.0
click at [1086, 35] on span "× ESC" at bounding box center [1057, 29] width 58 height 58
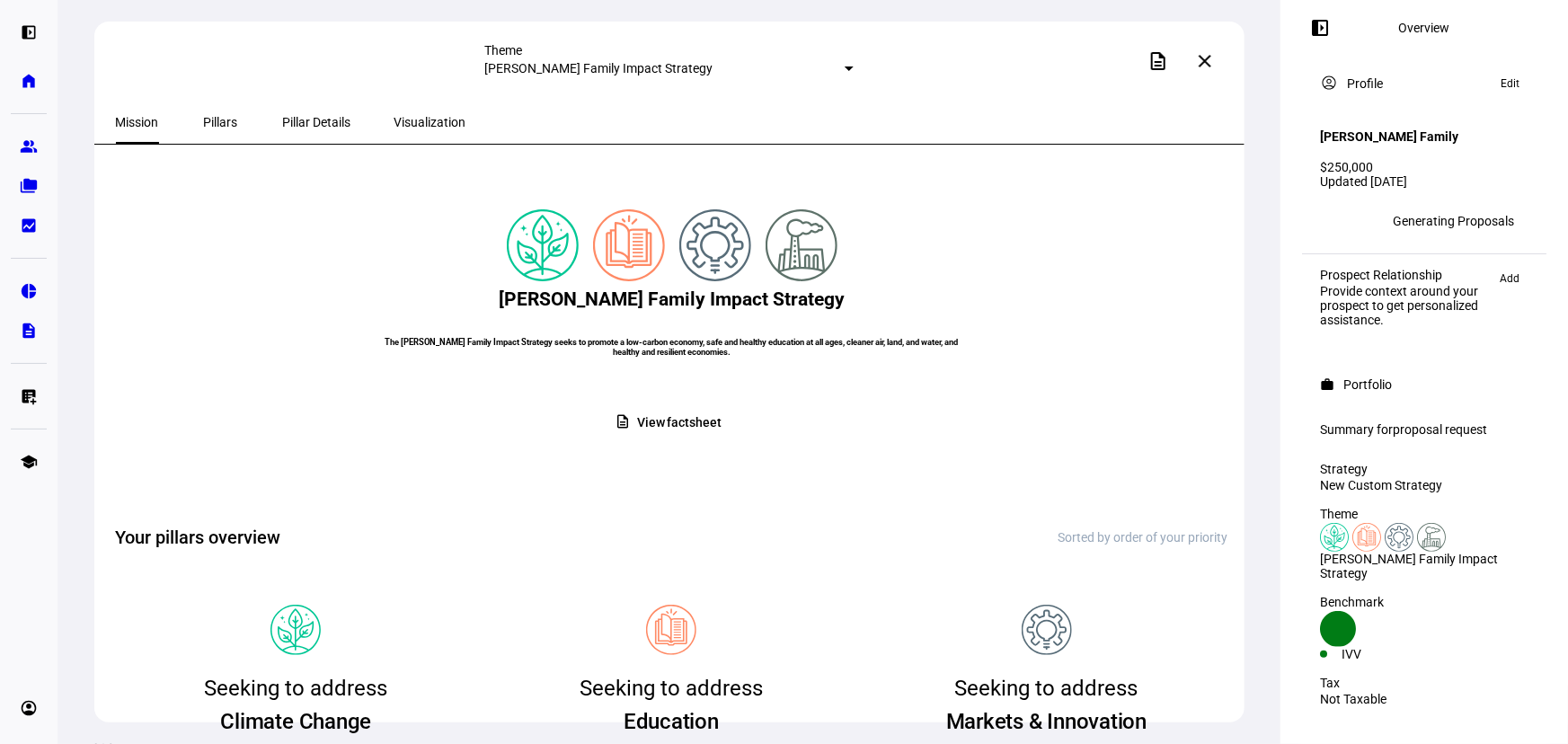
click at [1216, 71] on span at bounding box center [1205, 60] width 43 height 43
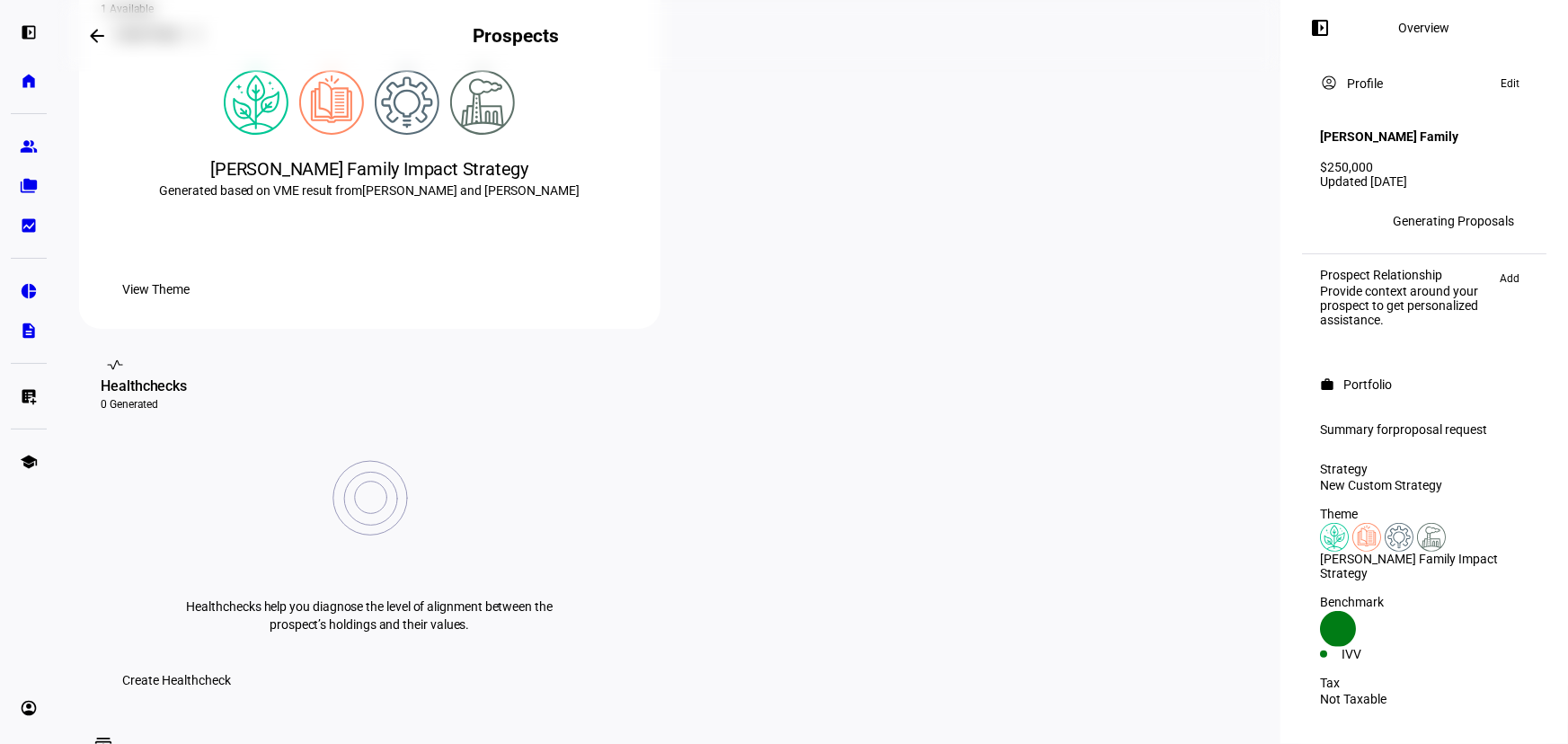
click at [212, 49] on div at bounding box center [196, 34] width 29 height 29
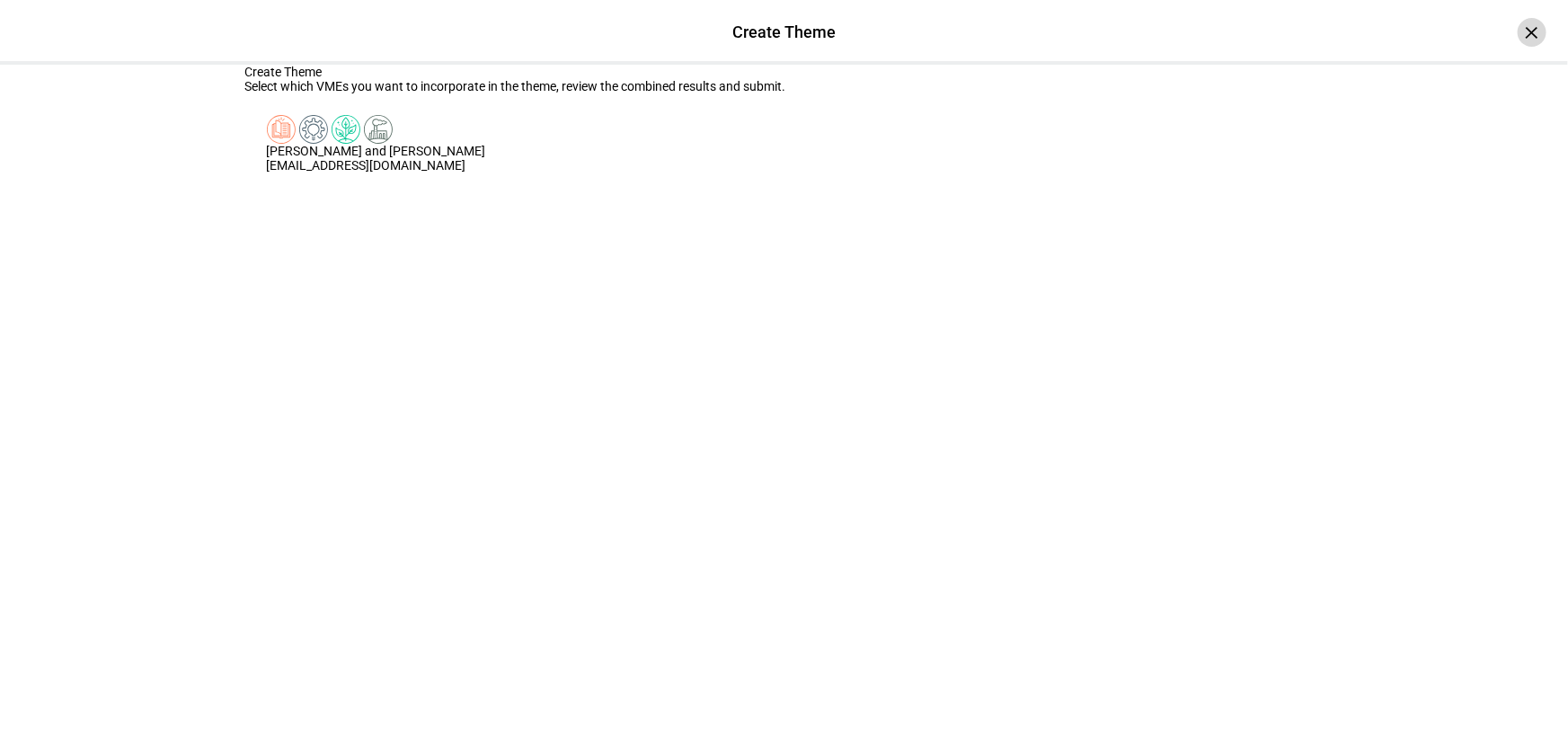
click at [1517, 36] on div "×" at bounding box center [1532, 32] width 29 height 29
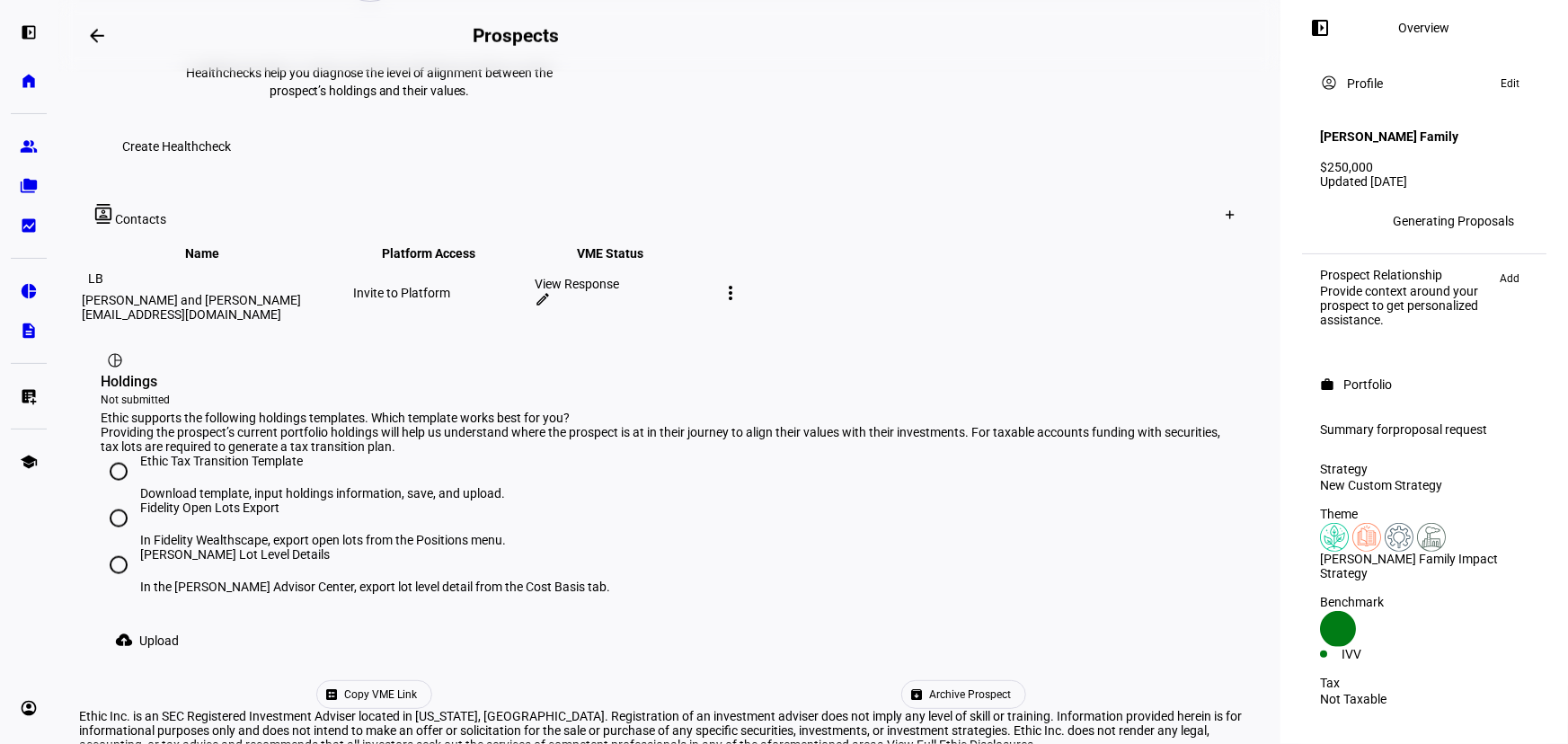
scroll to position [951, 0]
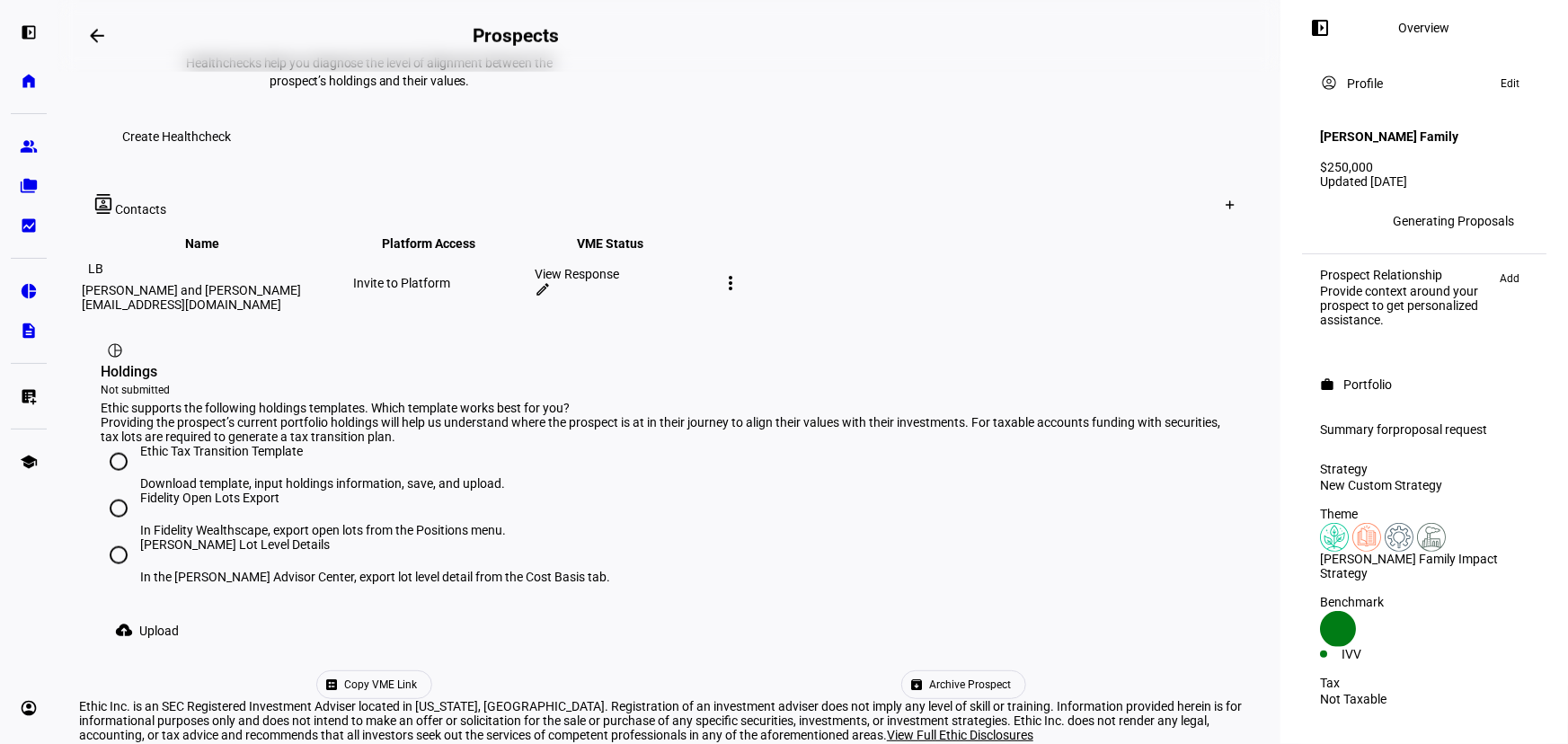
click at [417, 671] on span "Copy VME Link" at bounding box center [380, 684] width 72 height 27
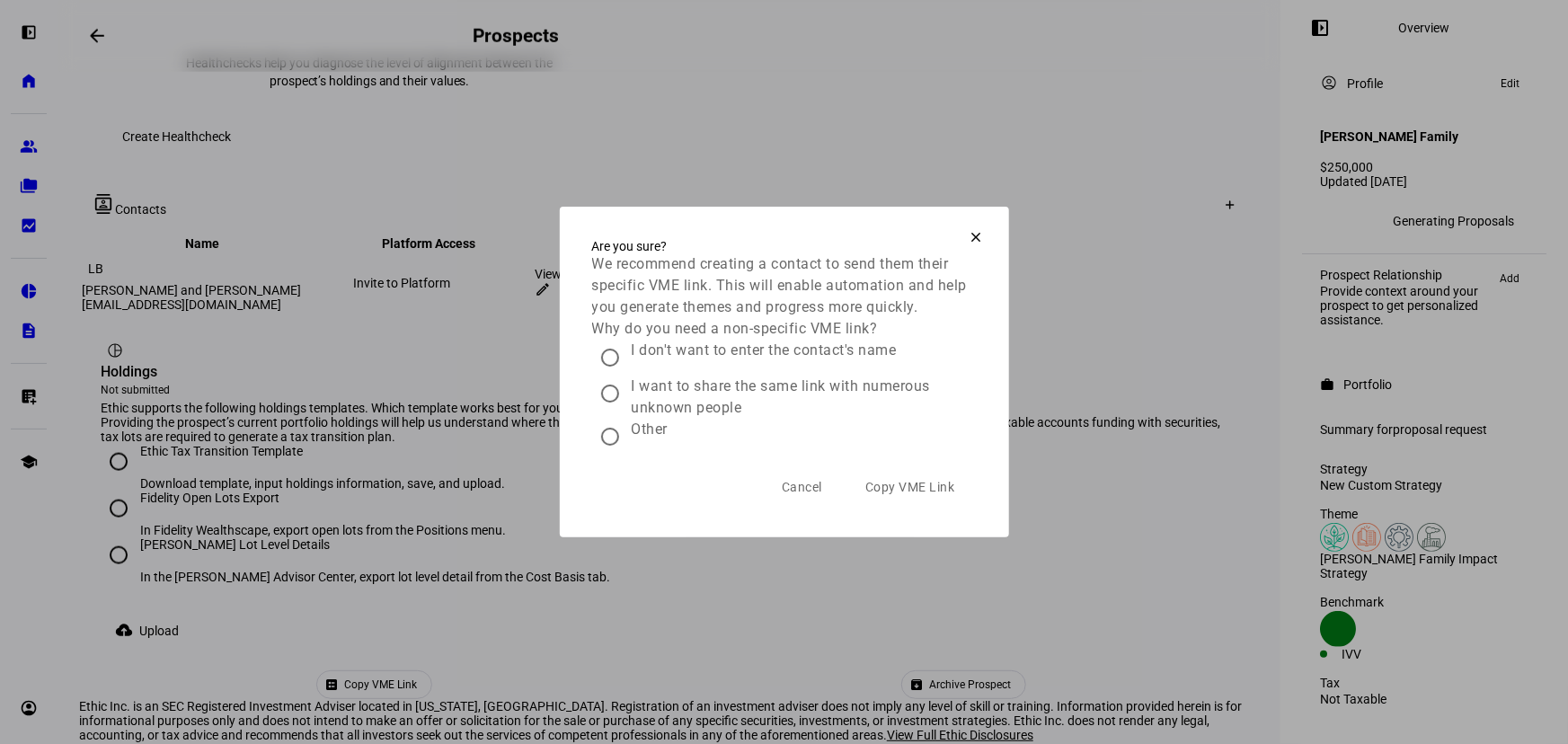
click at [782, 505] on span "Cancel" at bounding box center [802, 487] width 40 height 36
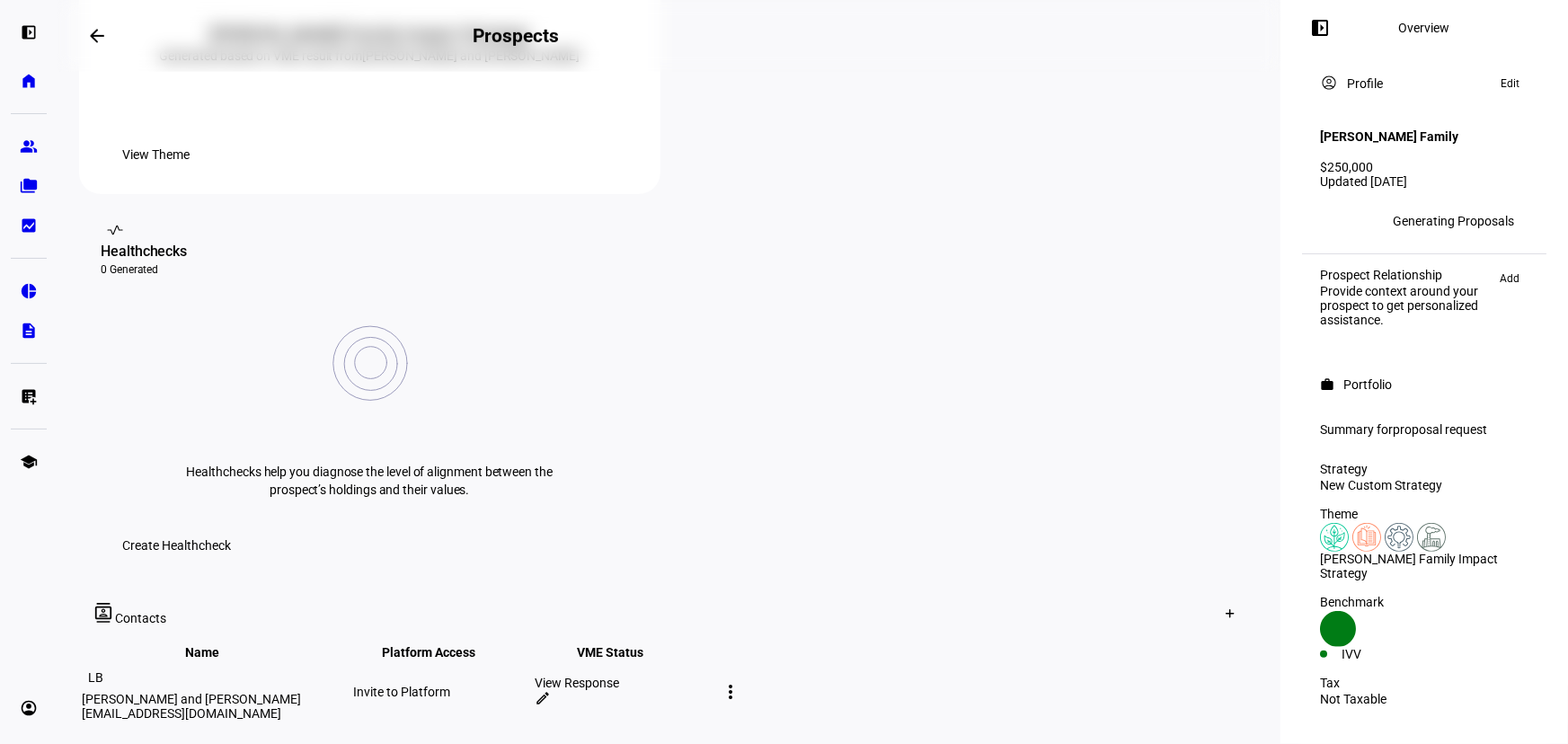
scroll to position [624, 0]
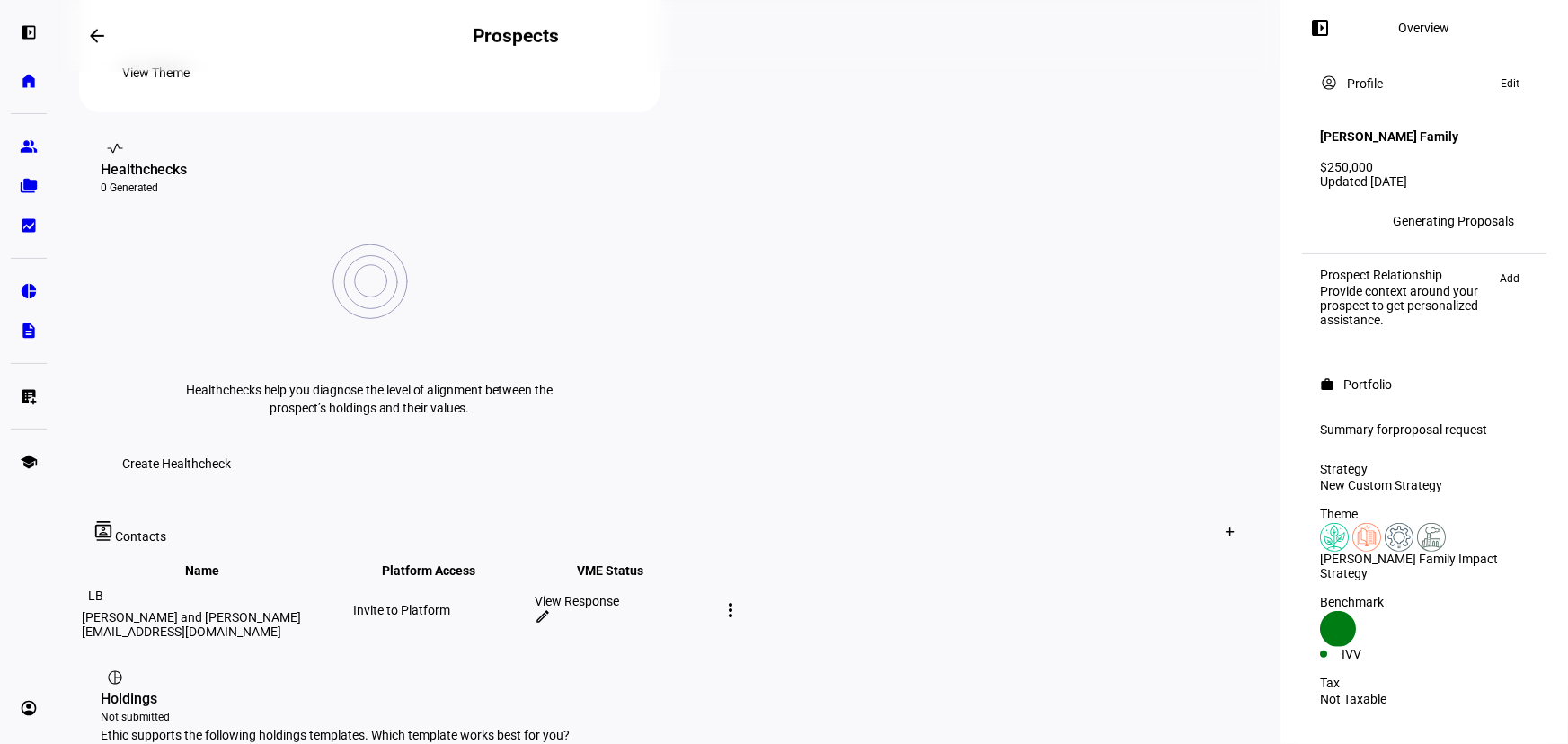
click at [742, 599] on mat-icon "more_vert" at bounding box center [730, 610] width 22 height 22
click at [1113, 402] on div at bounding box center [784, 372] width 1568 height 744
click at [1216, 517] on div at bounding box center [1231, 532] width 29 height 29
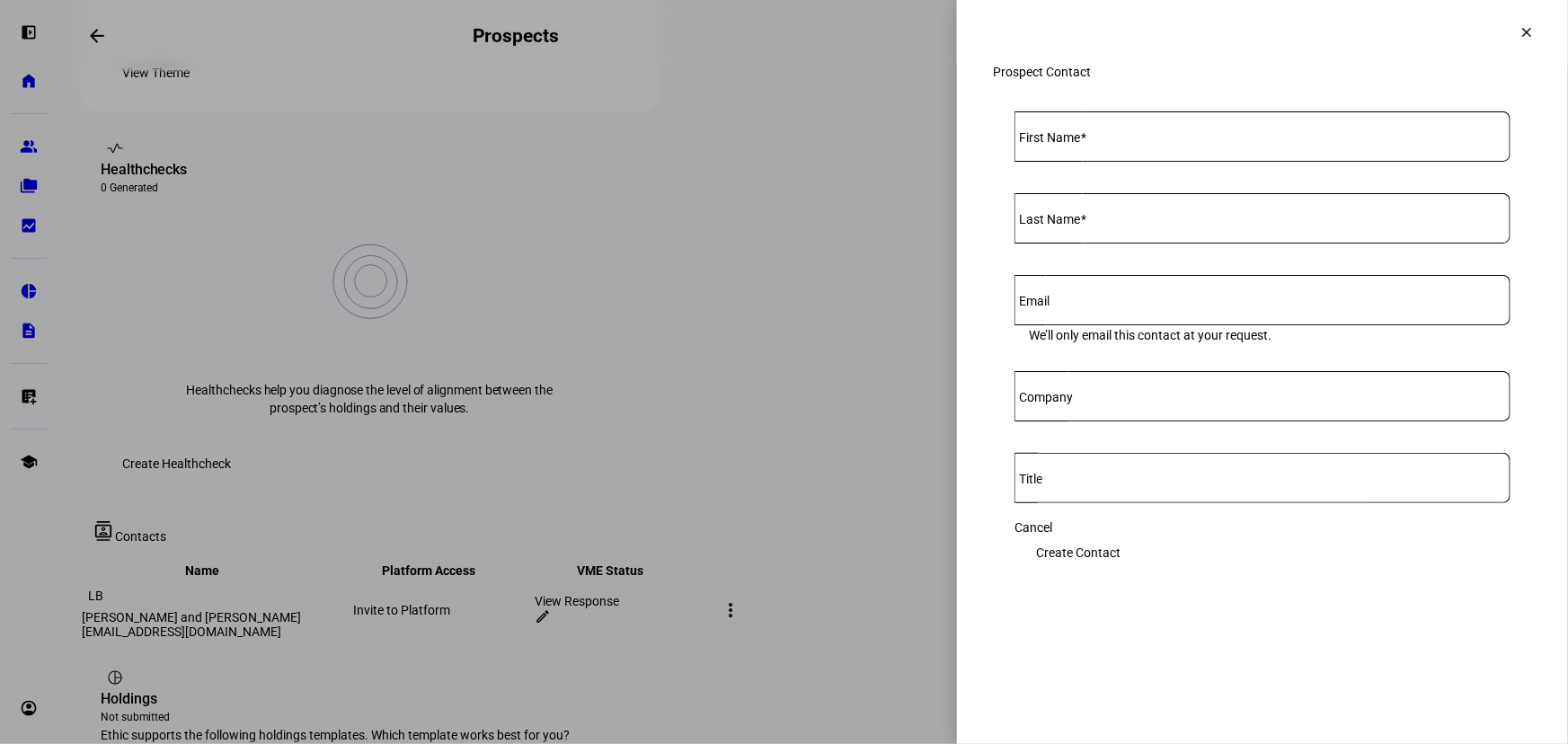
click at [1152, 162] on div at bounding box center [1262, 136] width 496 height 50
type input "Eve"
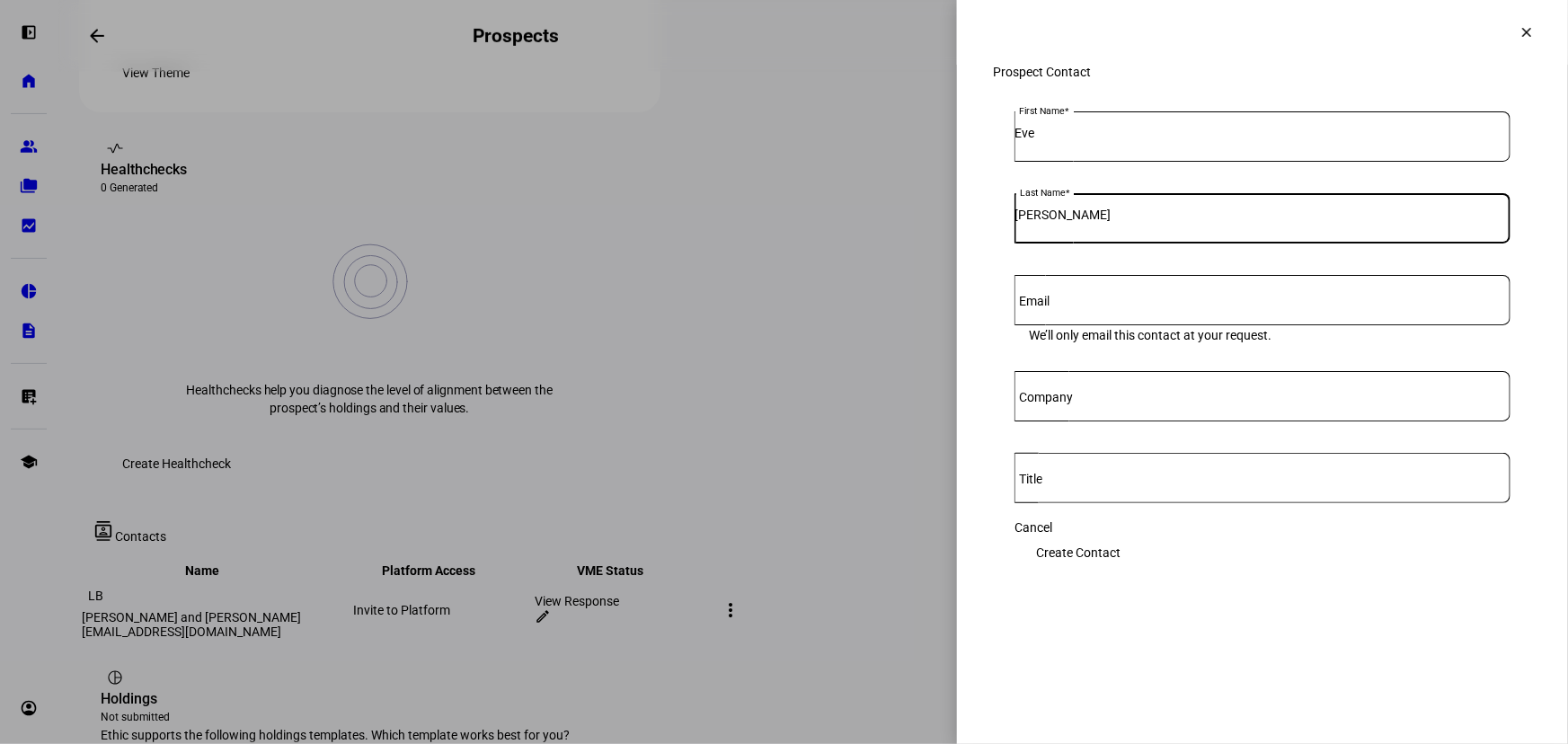
type input "[PERSON_NAME]"
click at [1114, 314] on div at bounding box center [1262, 300] width 496 height 50
click at [1130, 304] on input "Email" at bounding box center [1262, 296] width 496 height 14
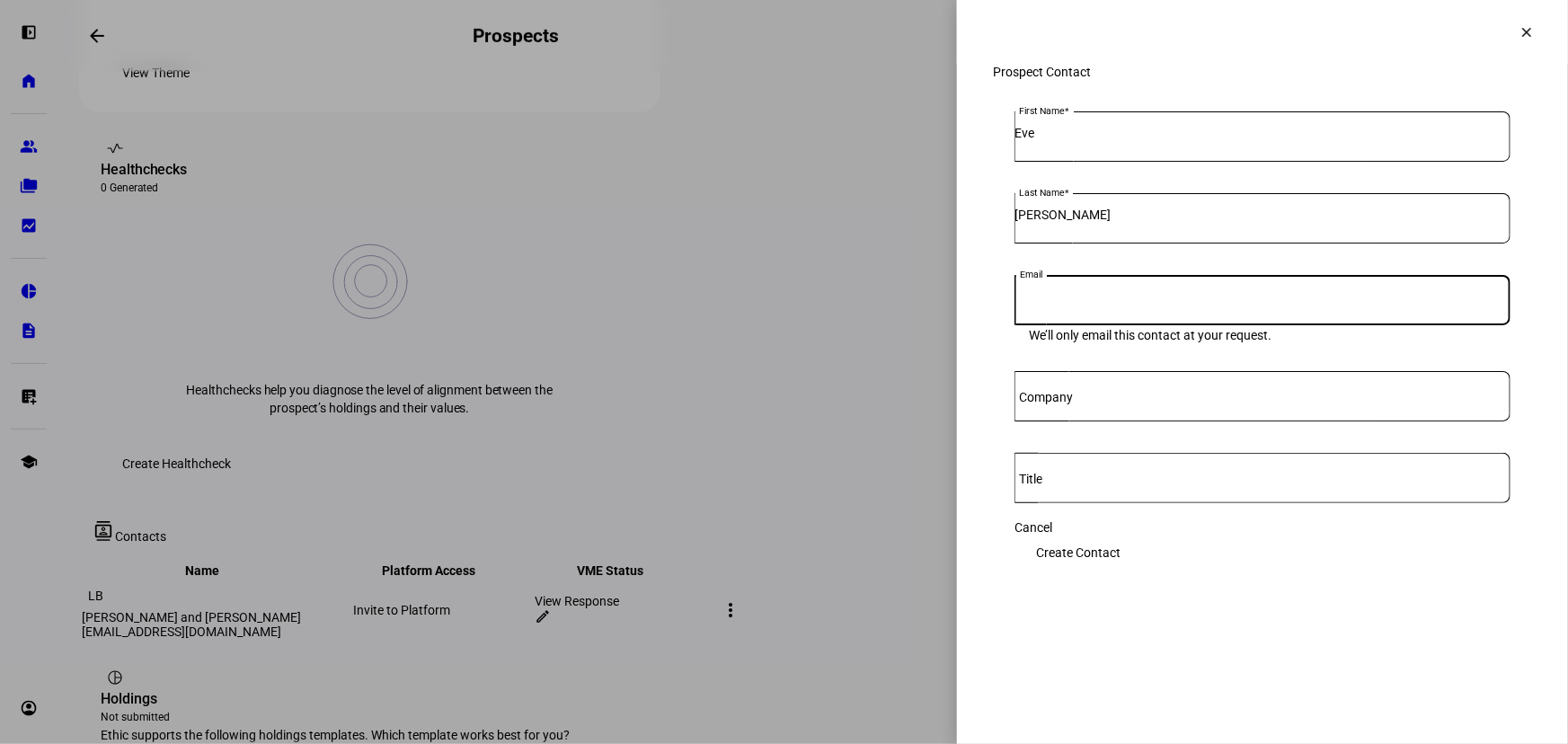
paste input "[EMAIL_ADDRESS][DOMAIN_NAME]"
type input "[EMAIL_ADDRESS][DOMAIN_NAME]"
click at [1177, 667] on eth-side-overlay-container "clear Prospect Contact First Name [PERSON_NAME] Last Name [PERSON_NAME] Email […" at bounding box center [1262, 372] width 611 height 744
click at [1121, 562] on span "Create Contact" at bounding box center [1078, 553] width 85 height 36
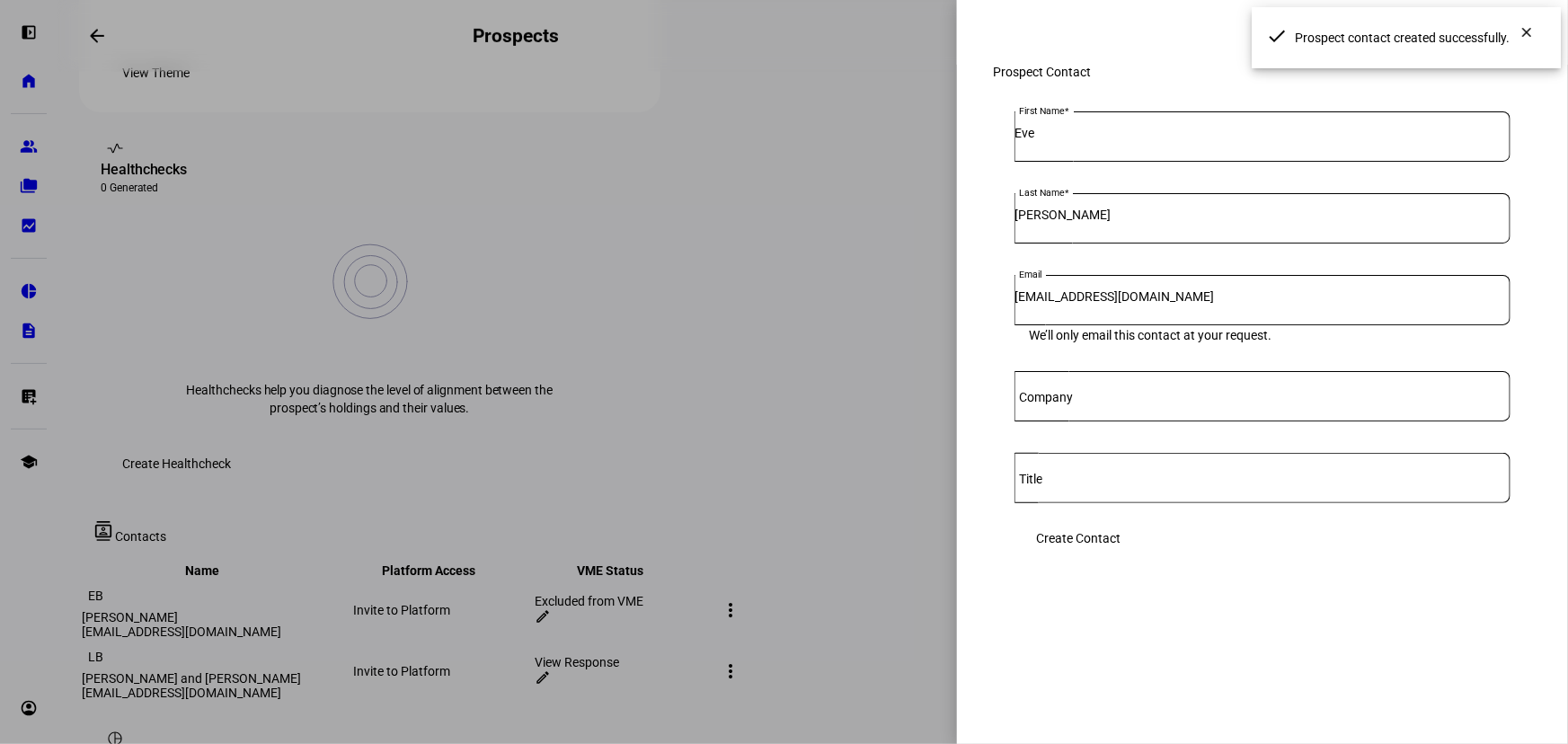
click at [777, 233] on div at bounding box center [784, 372] width 1568 height 744
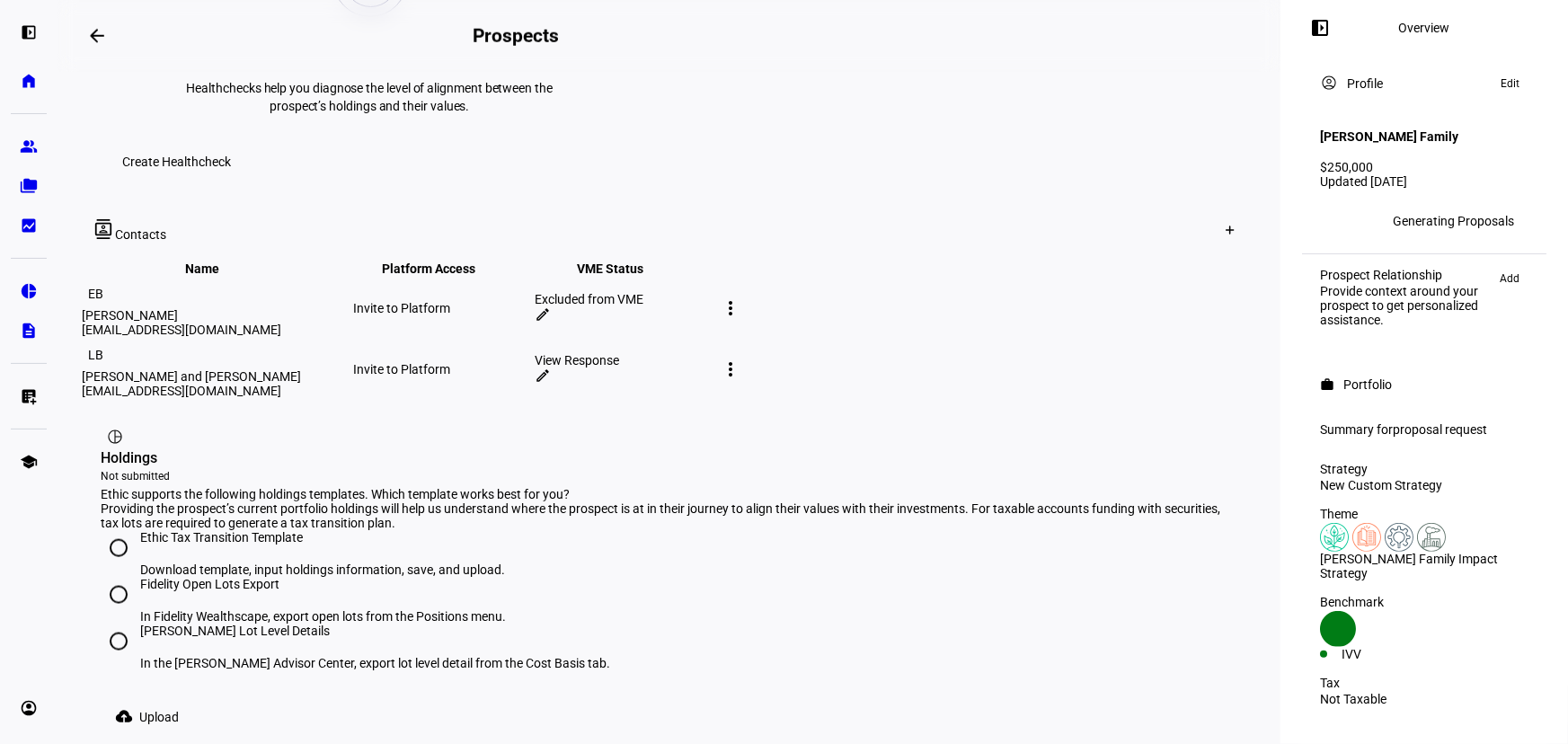
scroll to position [927, 0]
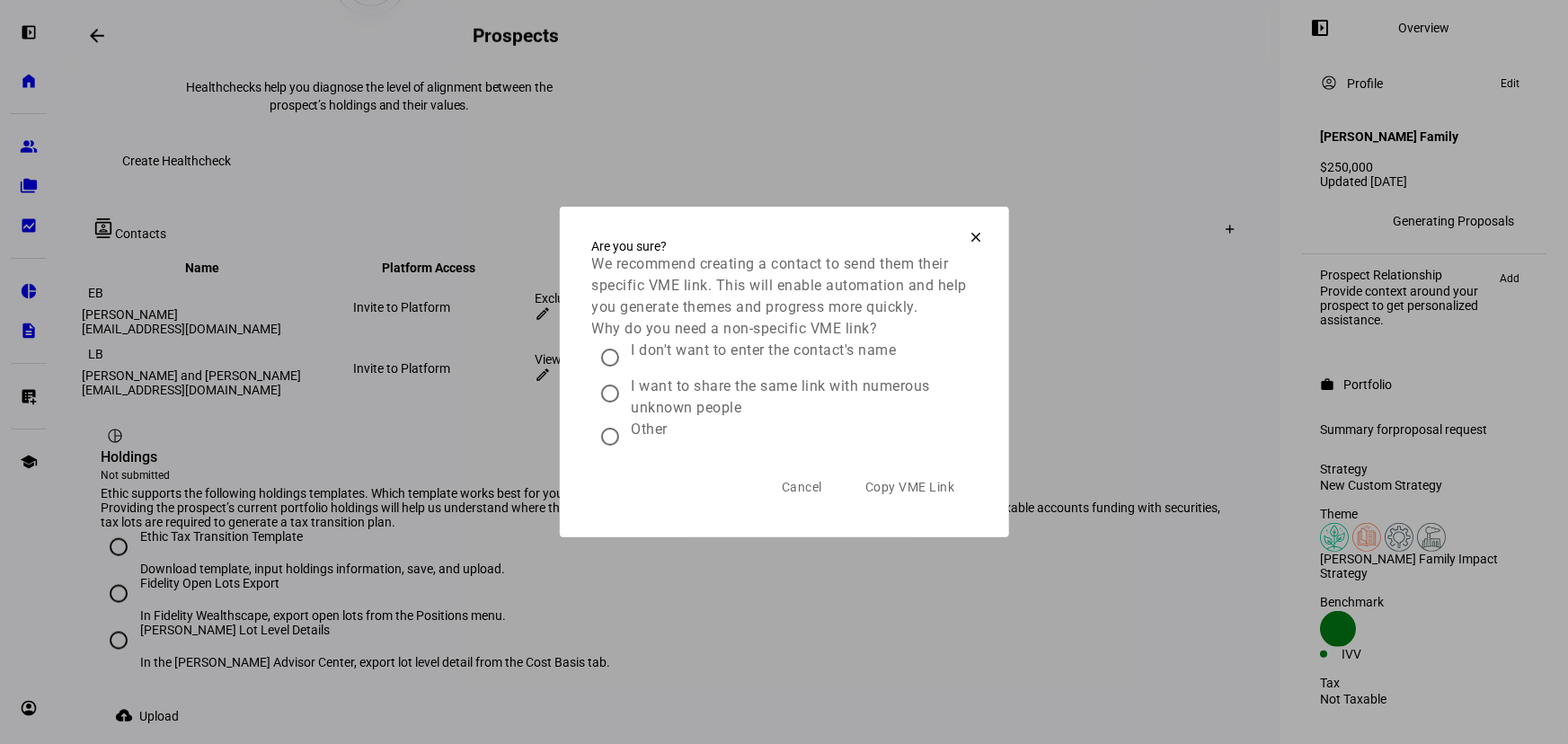
click at [613, 407] on input "I want to share the same link with numerous unknown people" at bounding box center [610, 393] width 36 height 36
radio input "true"
click at [787, 505] on span "Cancel" at bounding box center [802, 487] width 40 height 36
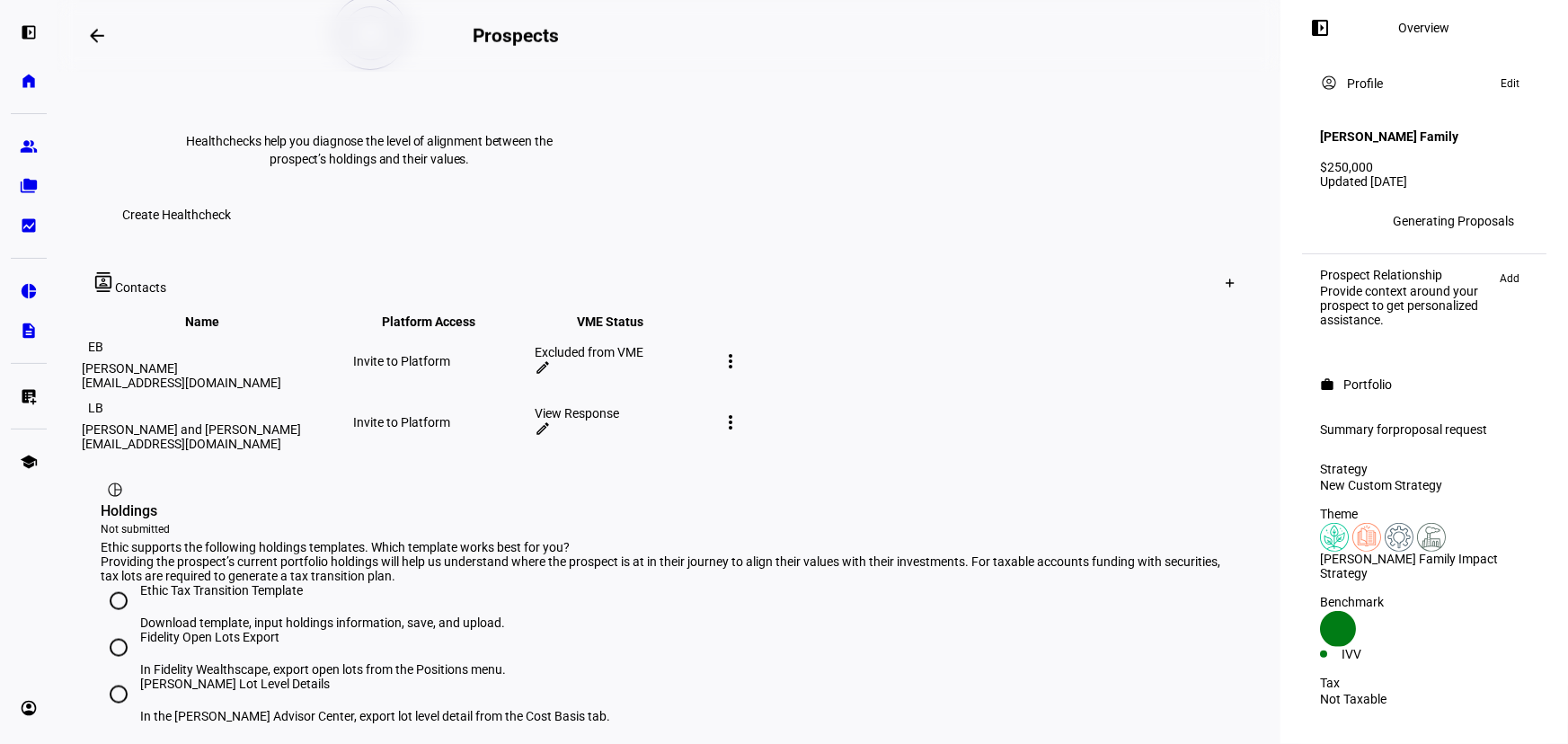
scroll to position [845, 0]
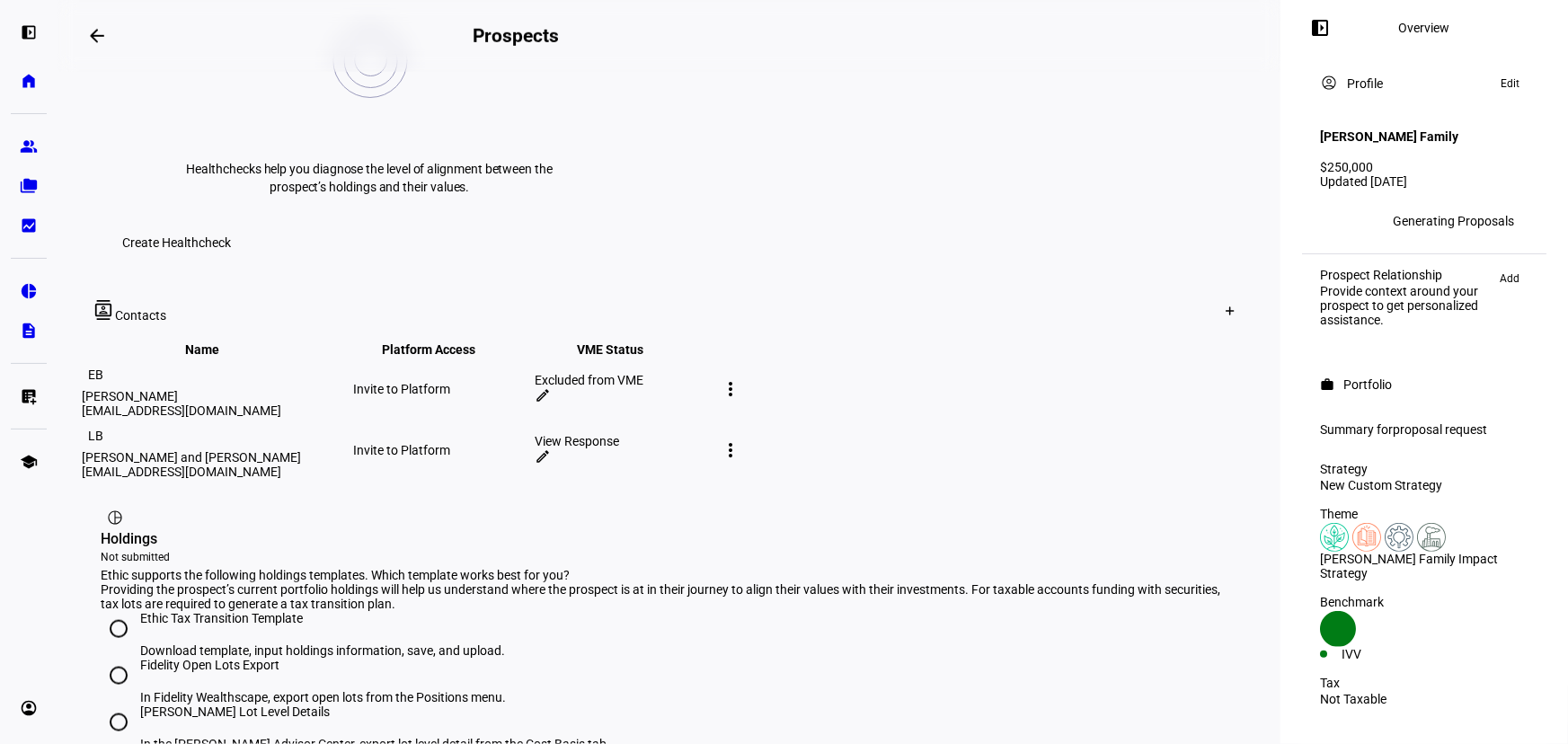
click at [742, 378] on mat-icon "more_vert" at bounding box center [730, 389] width 22 height 22
click at [1216, 217] on div at bounding box center [784, 372] width 1568 height 744
click at [551, 387] on mat-icon "edit" at bounding box center [542, 394] width 16 height 16
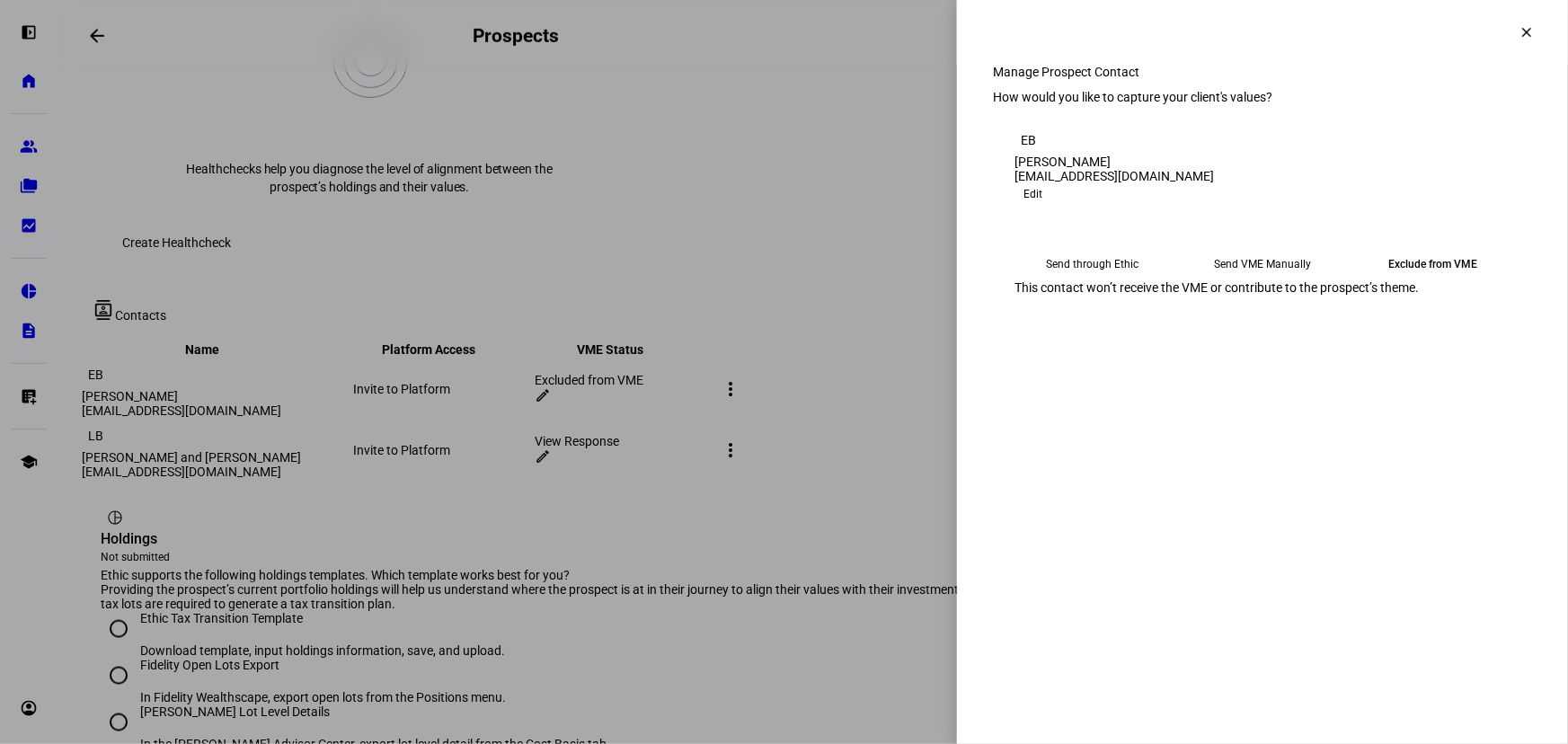
click at [1222, 280] on eth-mega-radio-button "Send VME Manually" at bounding box center [1264, 264] width 156 height 32
click at [1077, 323] on span "Copy Link" at bounding box center [1053, 309] width 48 height 29
click at [1522, 32] on mat-icon "clear" at bounding box center [1526, 31] width 16 height 16
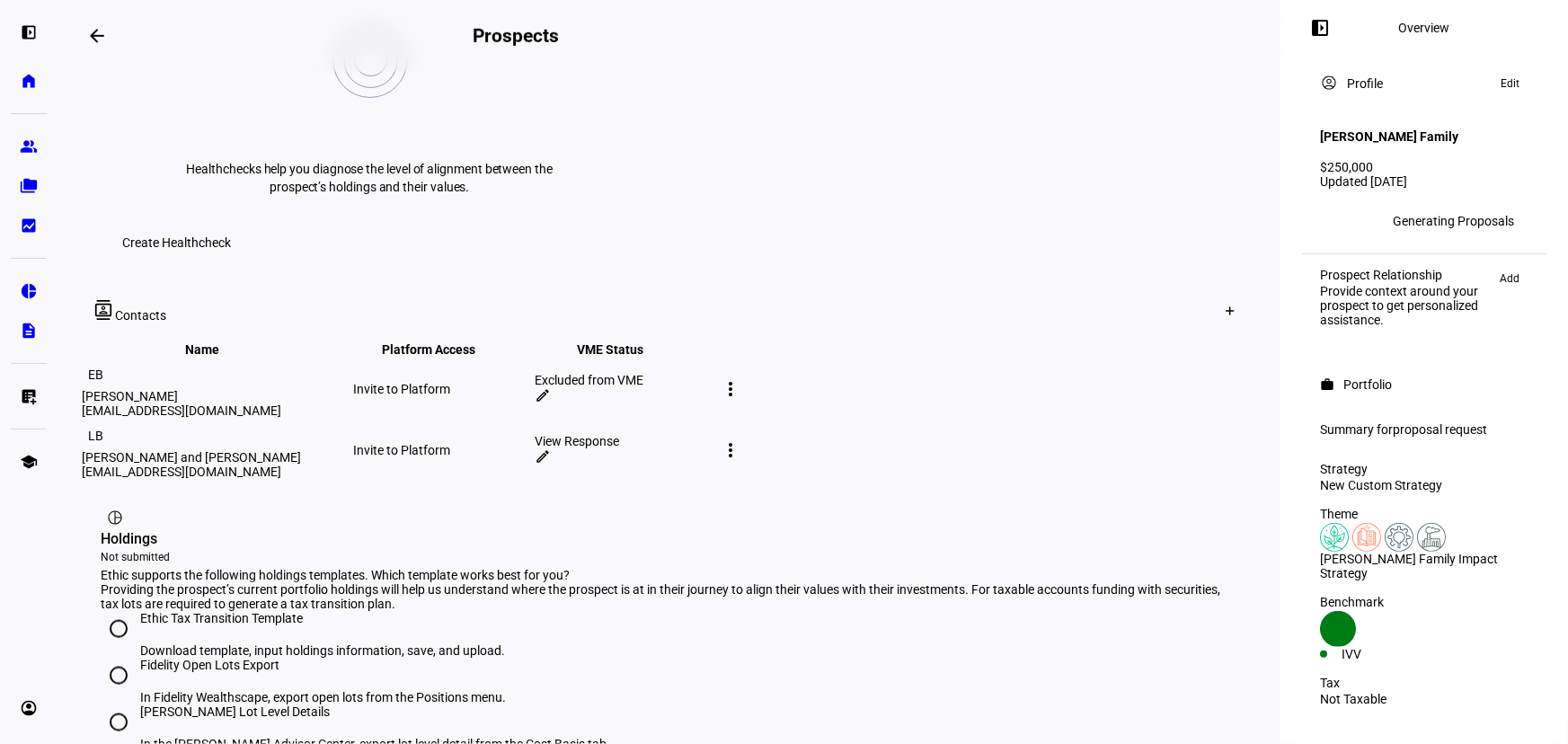
click at [559, 36] on h2 "Prospects" at bounding box center [516, 35] width 87 height 22
click at [633, 53] on eth-layout-page-header "arrow_backwards Prospects Overview left_panel_close" at bounding box center [668, 35] width 1223 height 71
drag, startPoint x: 621, startPoint y: 36, endPoint x: 718, endPoint y: 36, distance: 97.0
click at [718, 36] on div "Prospects" at bounding box center [669, 35] width 394 height 22
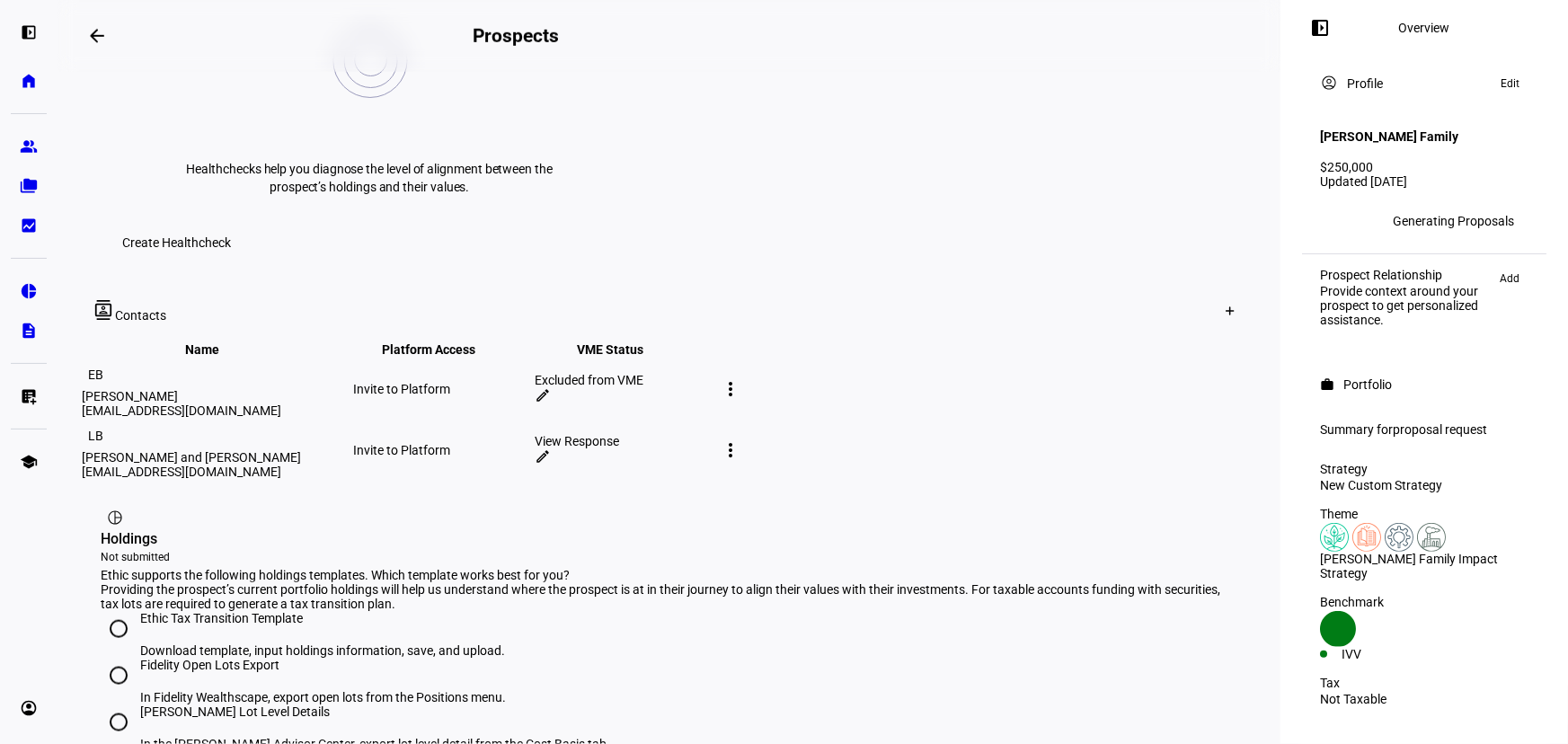
click at [718, 36] on div "Prospects" at bounding box center [669, 35] width 394 height 22
click at [70, 305] on div "work Portfolio Generating holistic portfolio proposals Our team is using your l…" at bounding box center [668, 102] width 1223 height 1751
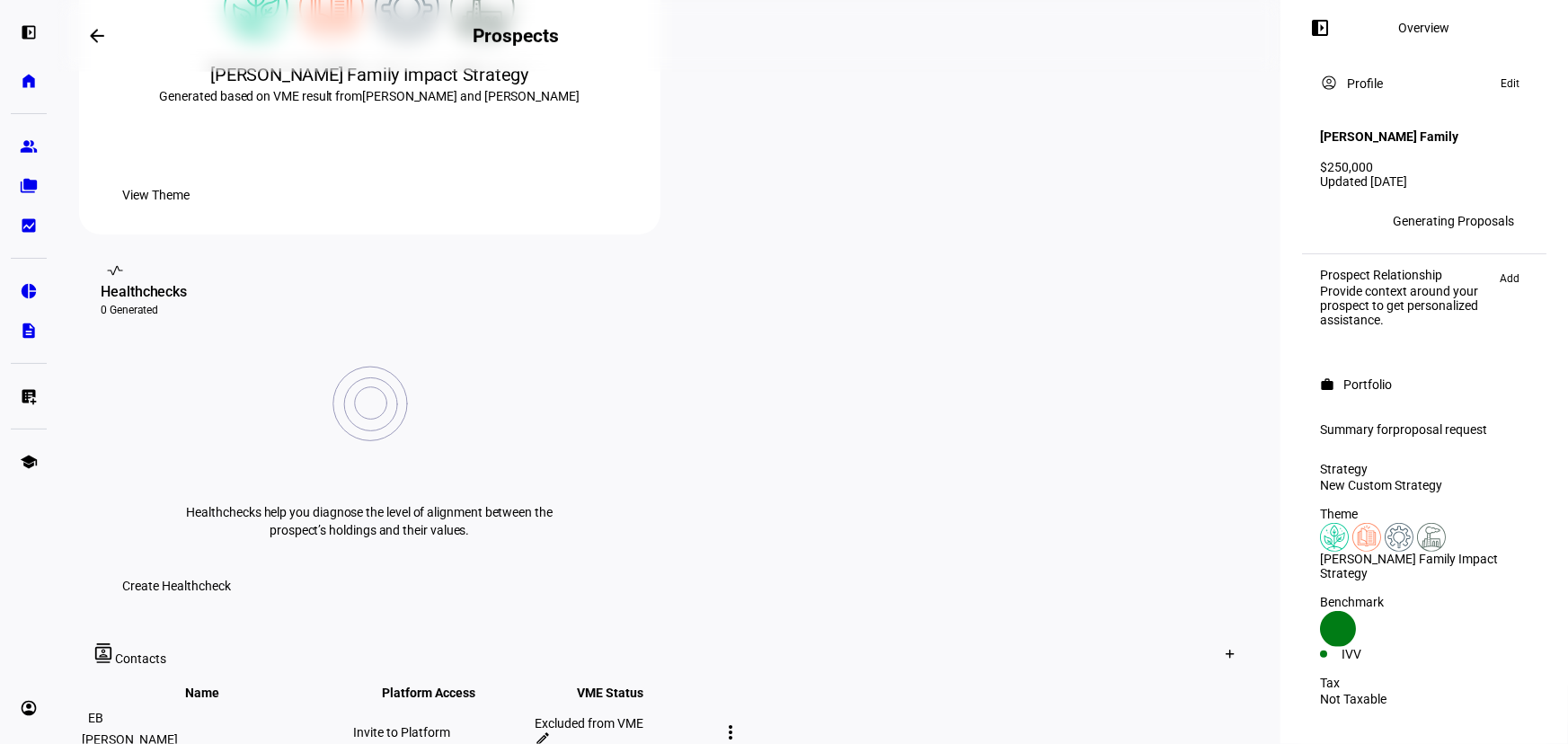
scroll to position [274, 0]
